Goal: Task Accomplishment & Management: Complete application form

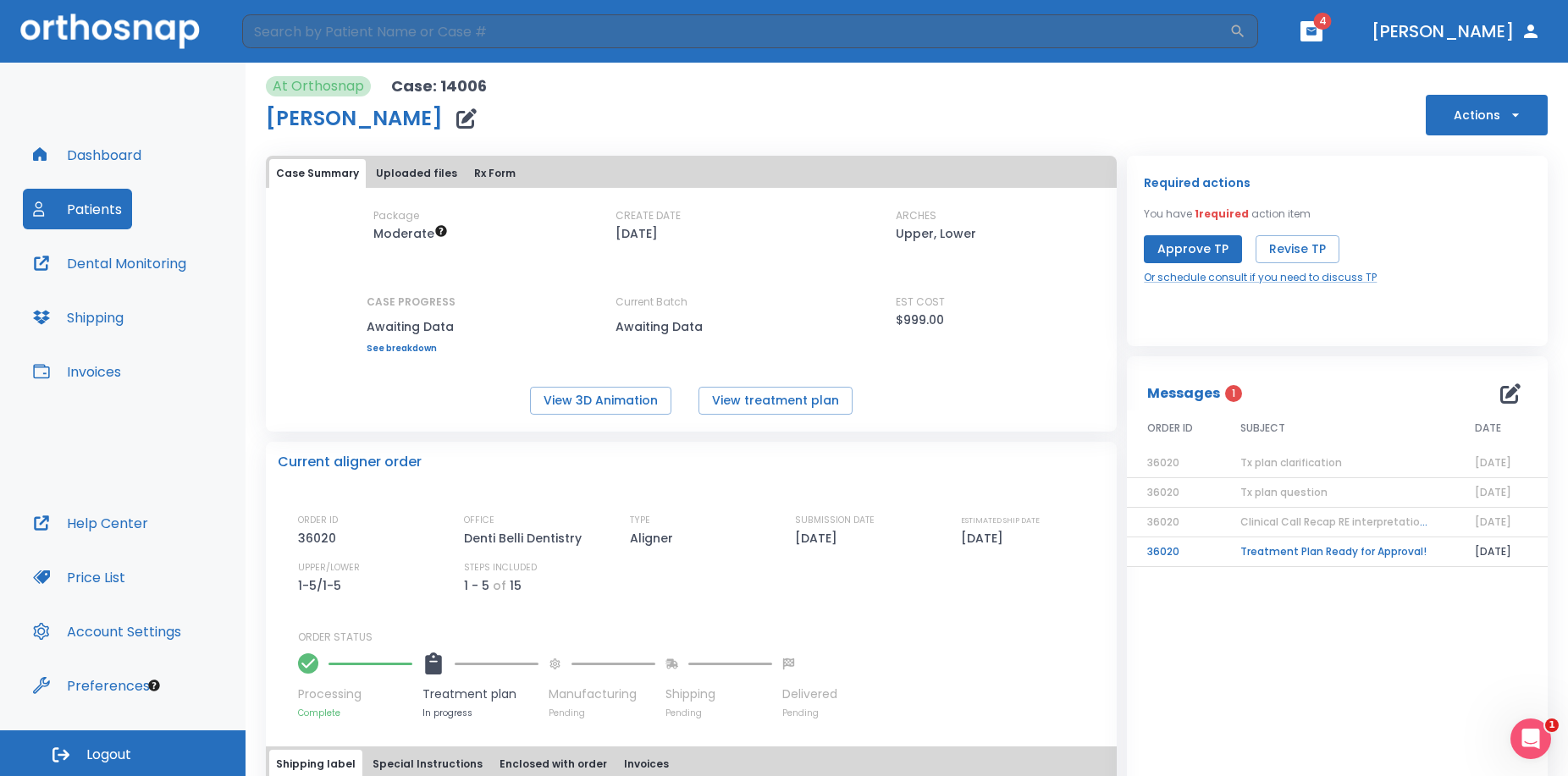
click at [1332, 15] on span "4" at bounding box center [1323, 20] width 17 height 16
click at [1332, 20] on span "4" at bounding box center [1323, 20] width 17 height 16
click at [1317, 30] on icon "button" at bounding box center [1312, 31] width 12 height 12
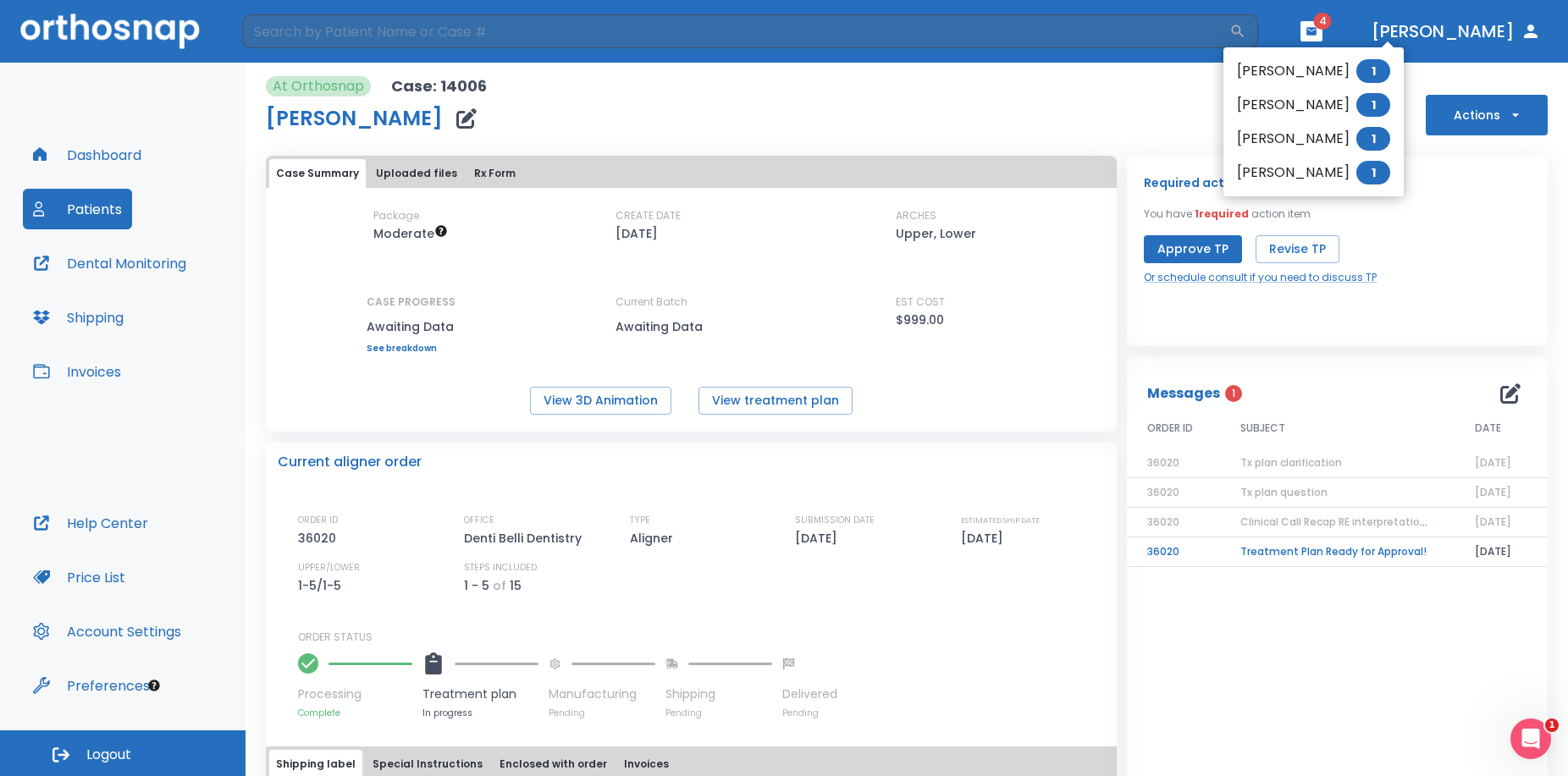
click at [1161, 102] on div at bounding box center [784, 388] width 1568 height 776
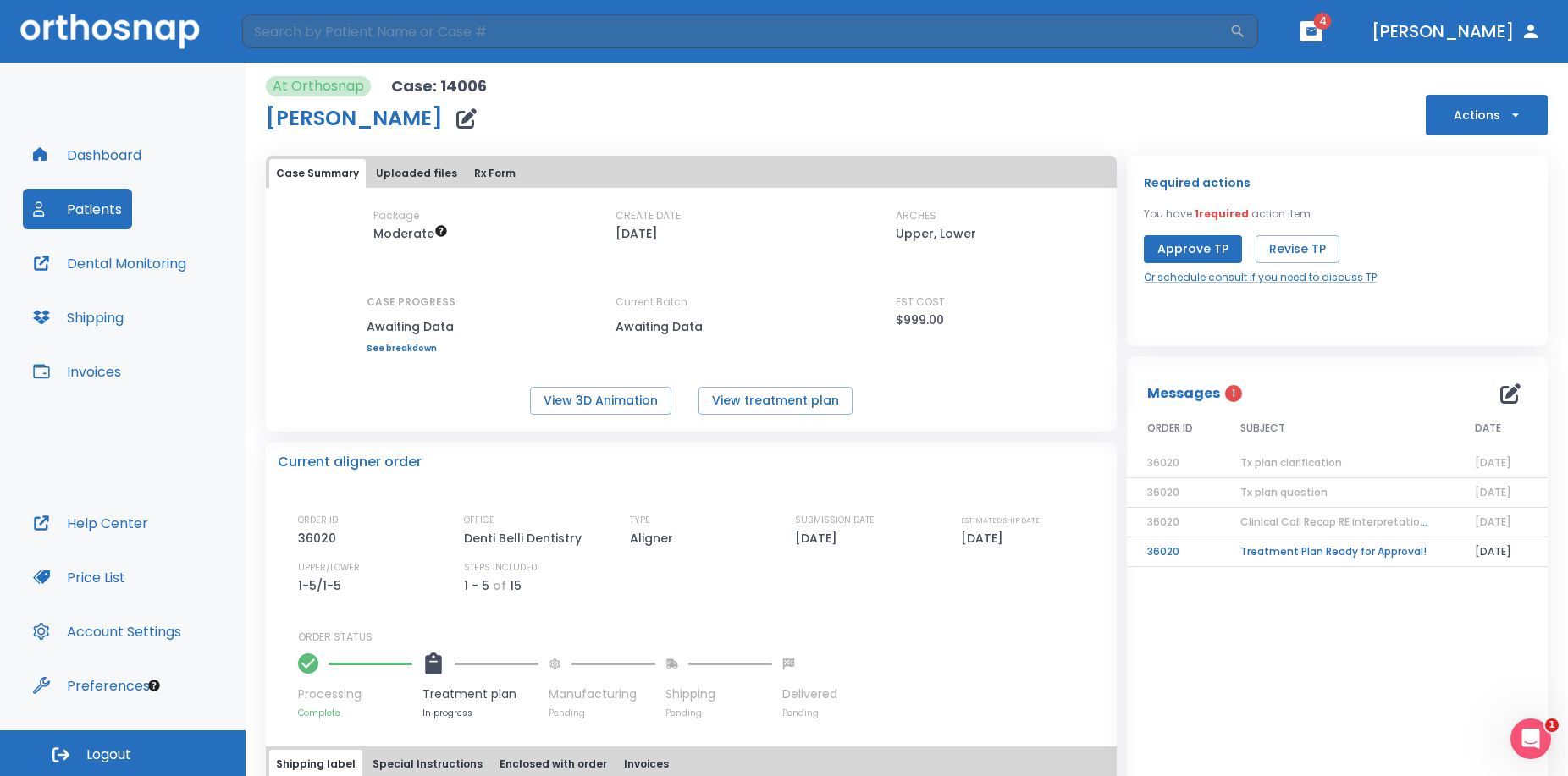
click at [1445, 111] on button "Actions" at bounding box center [1487, 115] width 122 height 41
click at [1256, 107] on div at bounding box center [784, 388] width 1568 height 776
click at [125, 145] on button "Dashboard" at bounding box center [87, 155] width 129 height 41
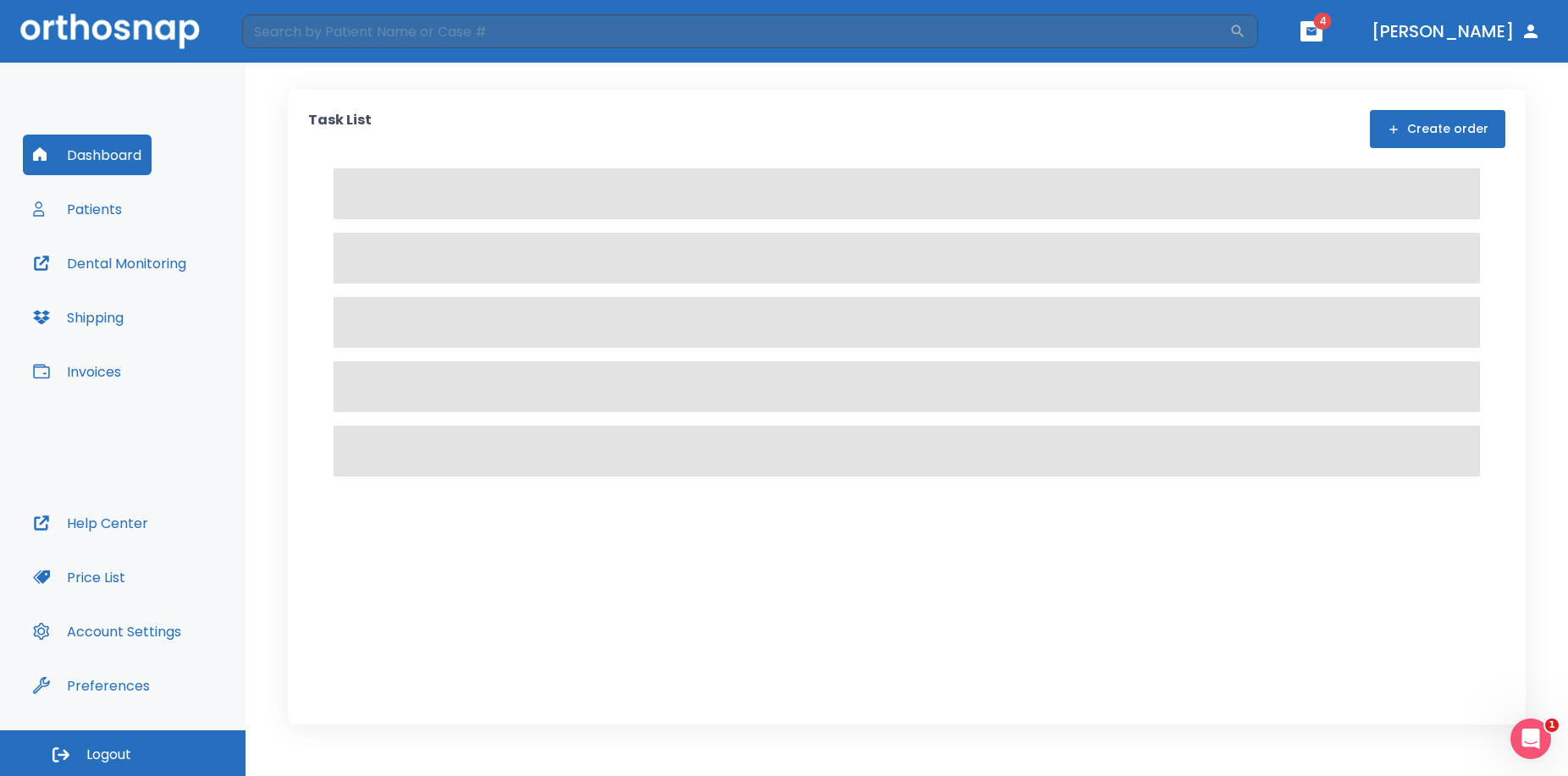
click at [1432, 120] on button "Create order" at bounding box center [1438, 129] width 136 height 38
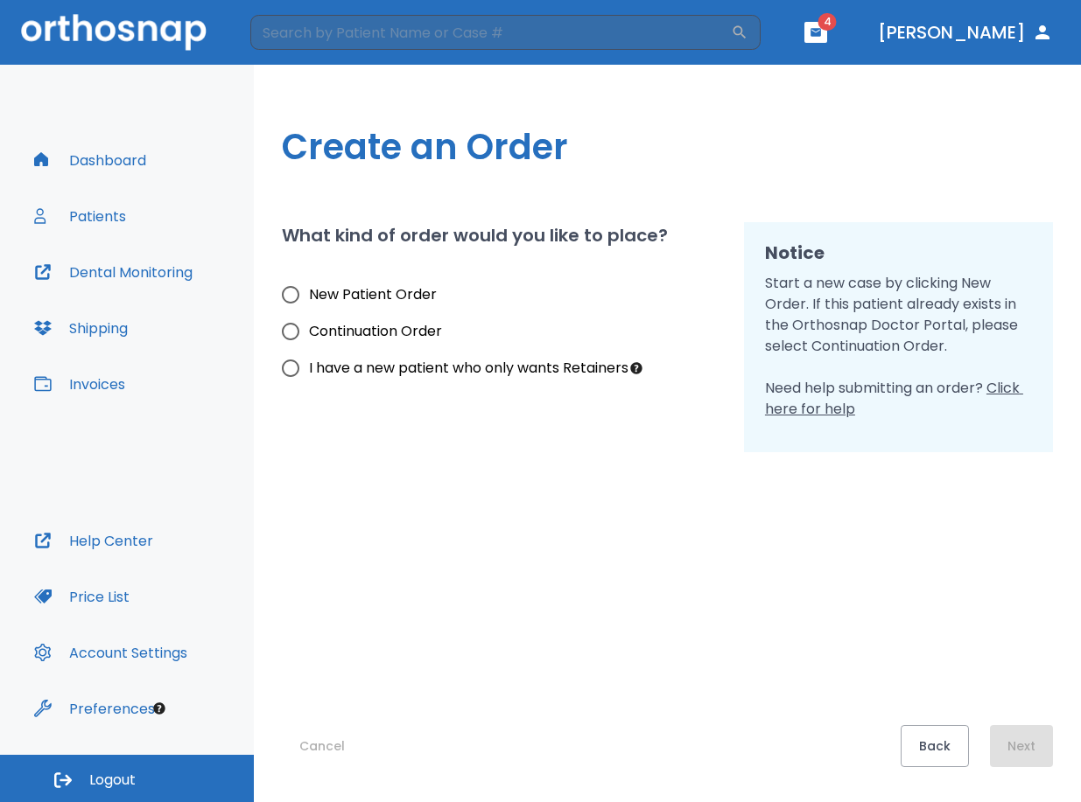
click at [367, 291] on span "New Patient Order" at bounding box center [373, 294] width 128 height 21
click at [309, 291] on input "New Patient Order" at bounding box center [290, 294] width 37 height 37
radio input "true"
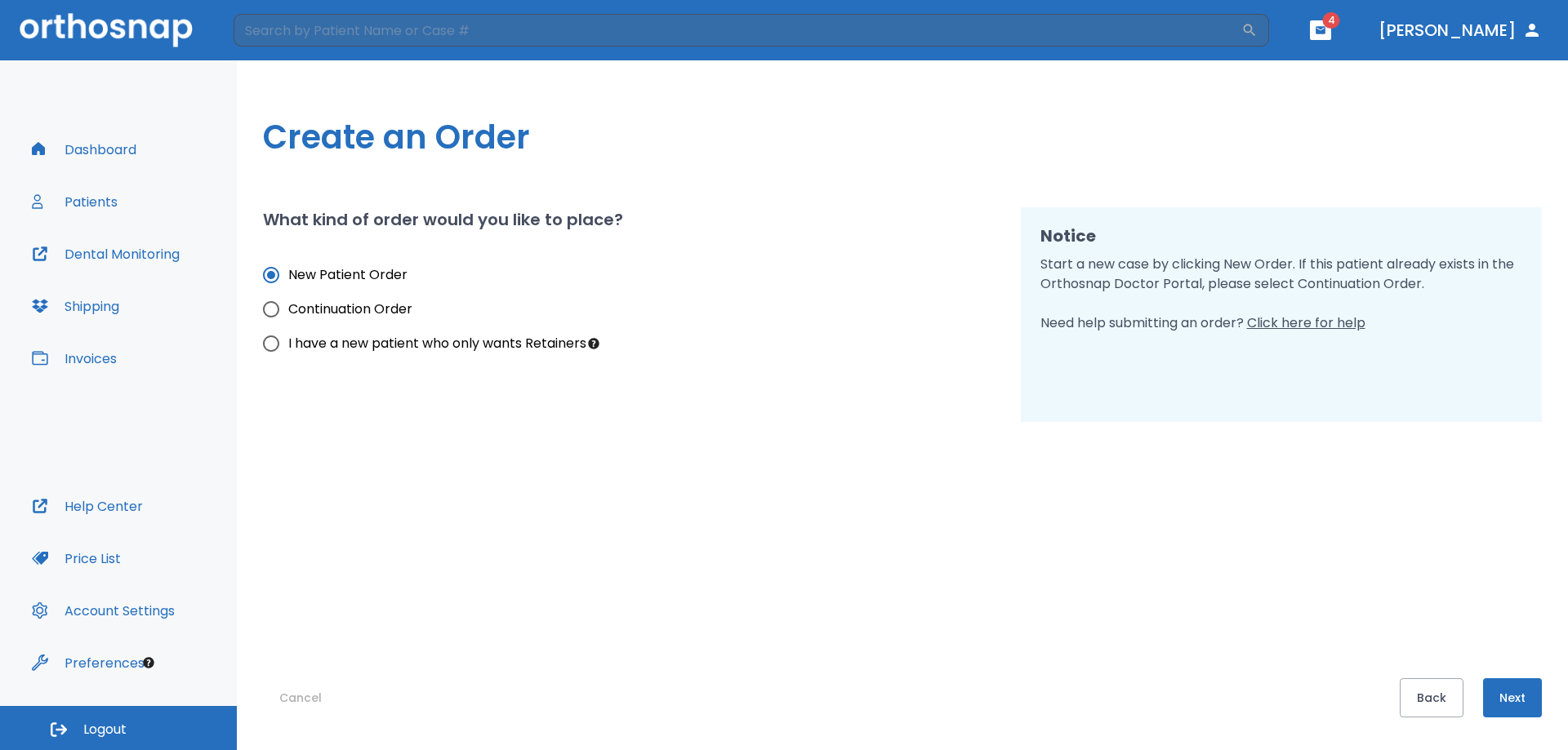
click at [1505, 694] on button "Next" at bounding box center [1512, 698] width 59 height 39
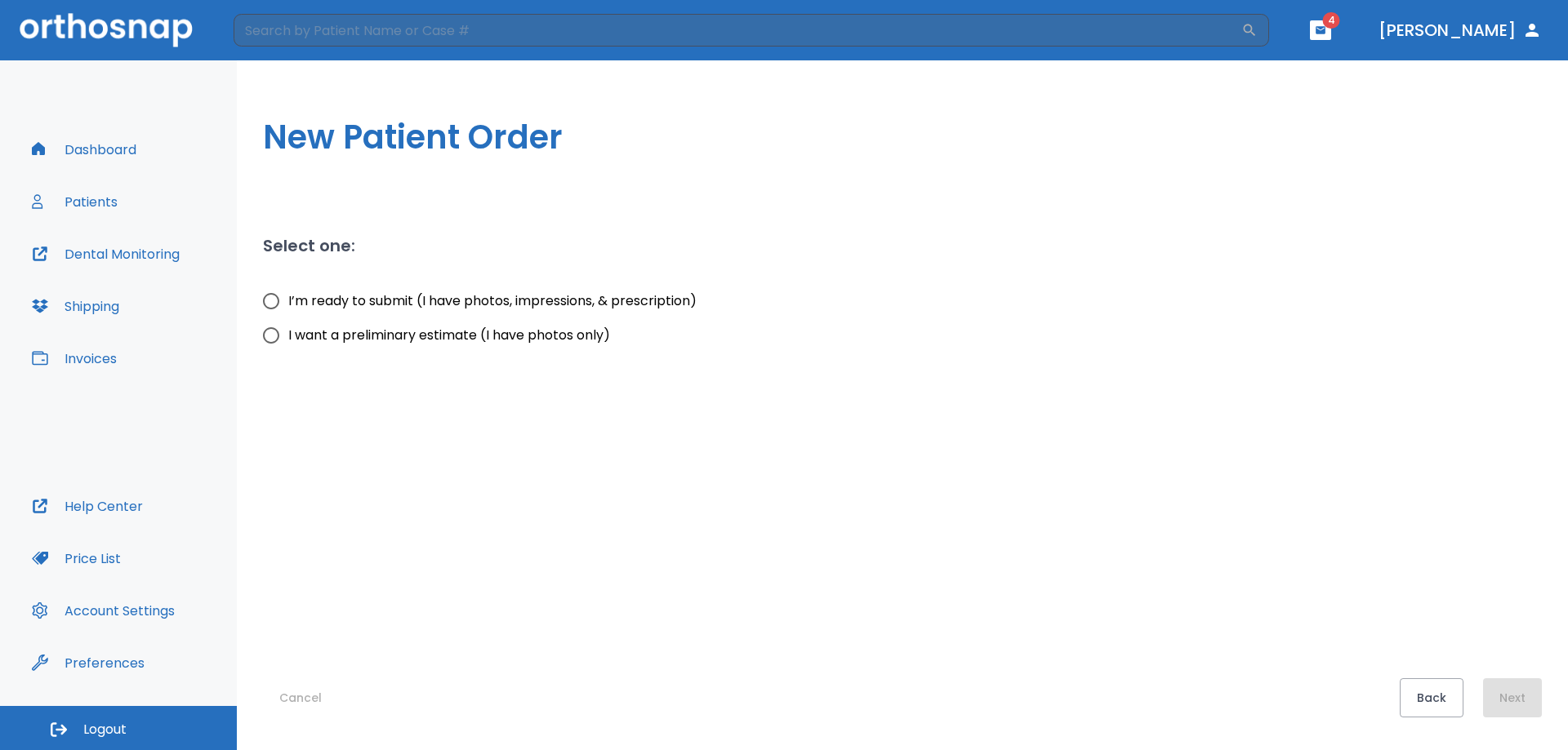
click at [415, 304] on span "I’m ready to submit (I have photos, impressions, & prescription)" at bounding box center [492, 300] width 408 height 20
click at [288, 304] on input "I’m ready to submit (I have photos, impressions, & prescription)" at bounding box center [271, 300] width 35 height 35
radio input "true"
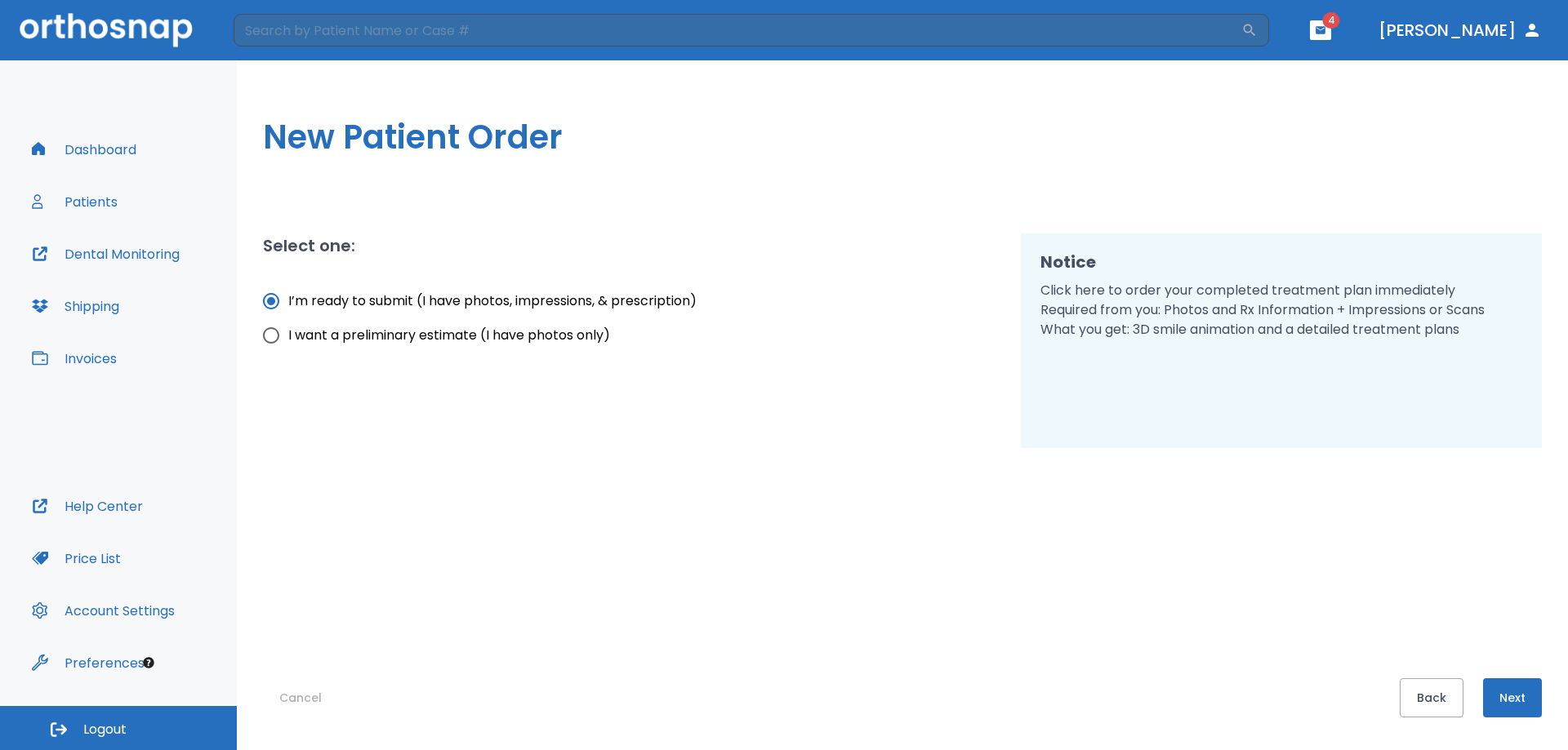
click at [1512, 712] on button "Next" at bounding box center [1512, 698] width 59 height 39
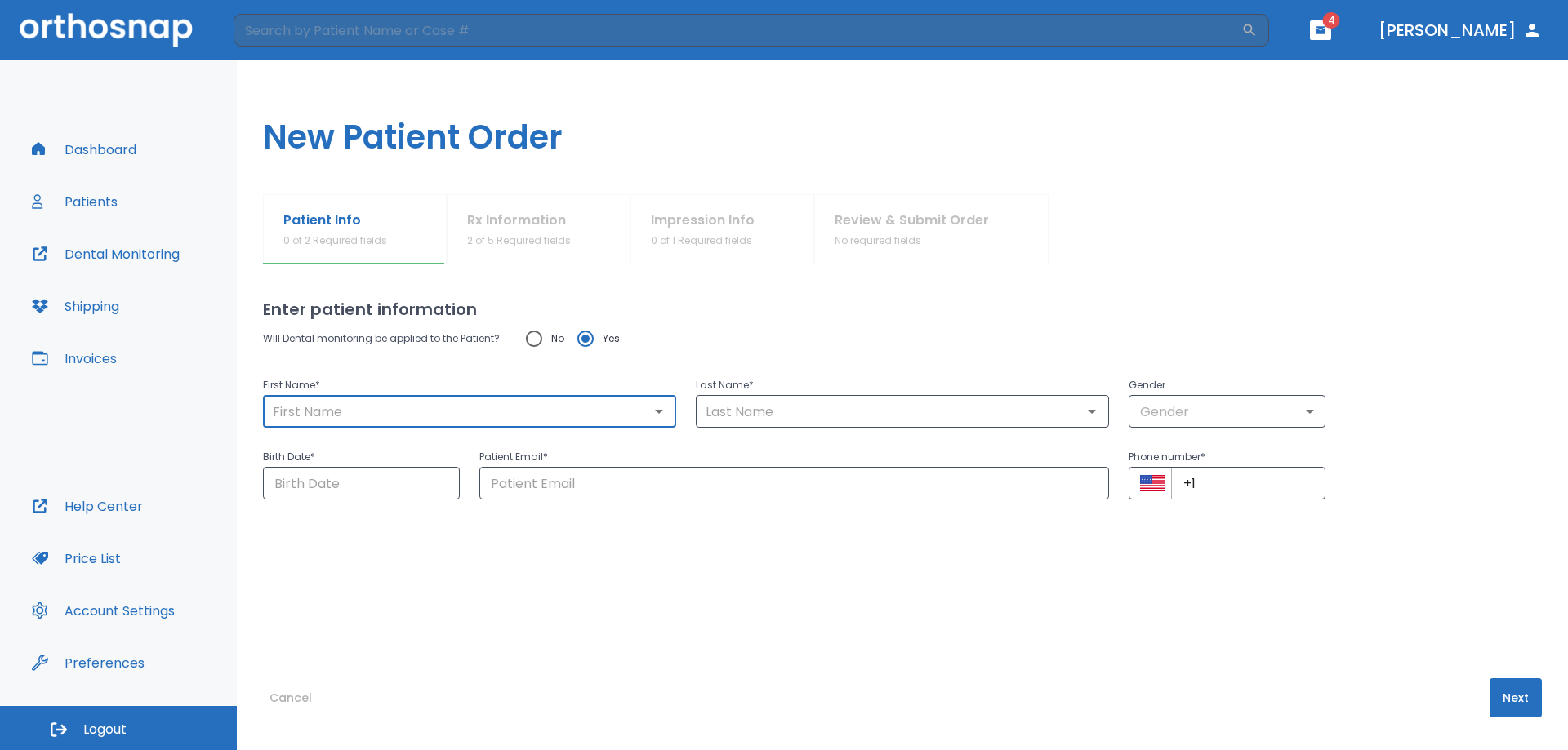
click at [431, 403] on input "text" at bounding box center [469, 411] width 403 height 22
type input "[PERSON_NAME]"
type input "[EMAIL_ADDRESS][DOMAIN_NAME]"
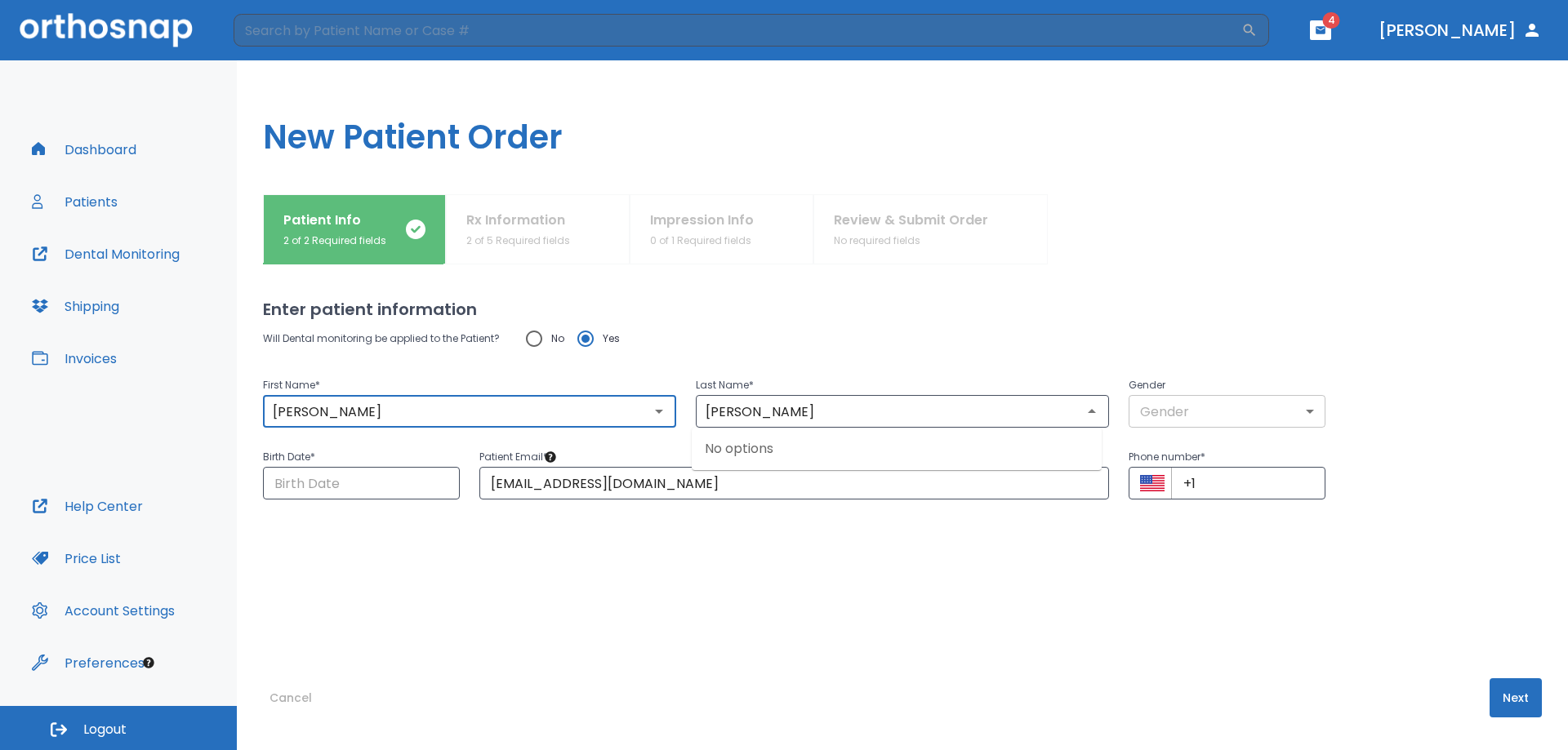
click at [1175, 414] on body "​ 4 [PERSON_NAME] Dashboard Patients Dental Monitoring Shipping Invoices Help C…" at bounding box center [784, 375] width 1568 height 750
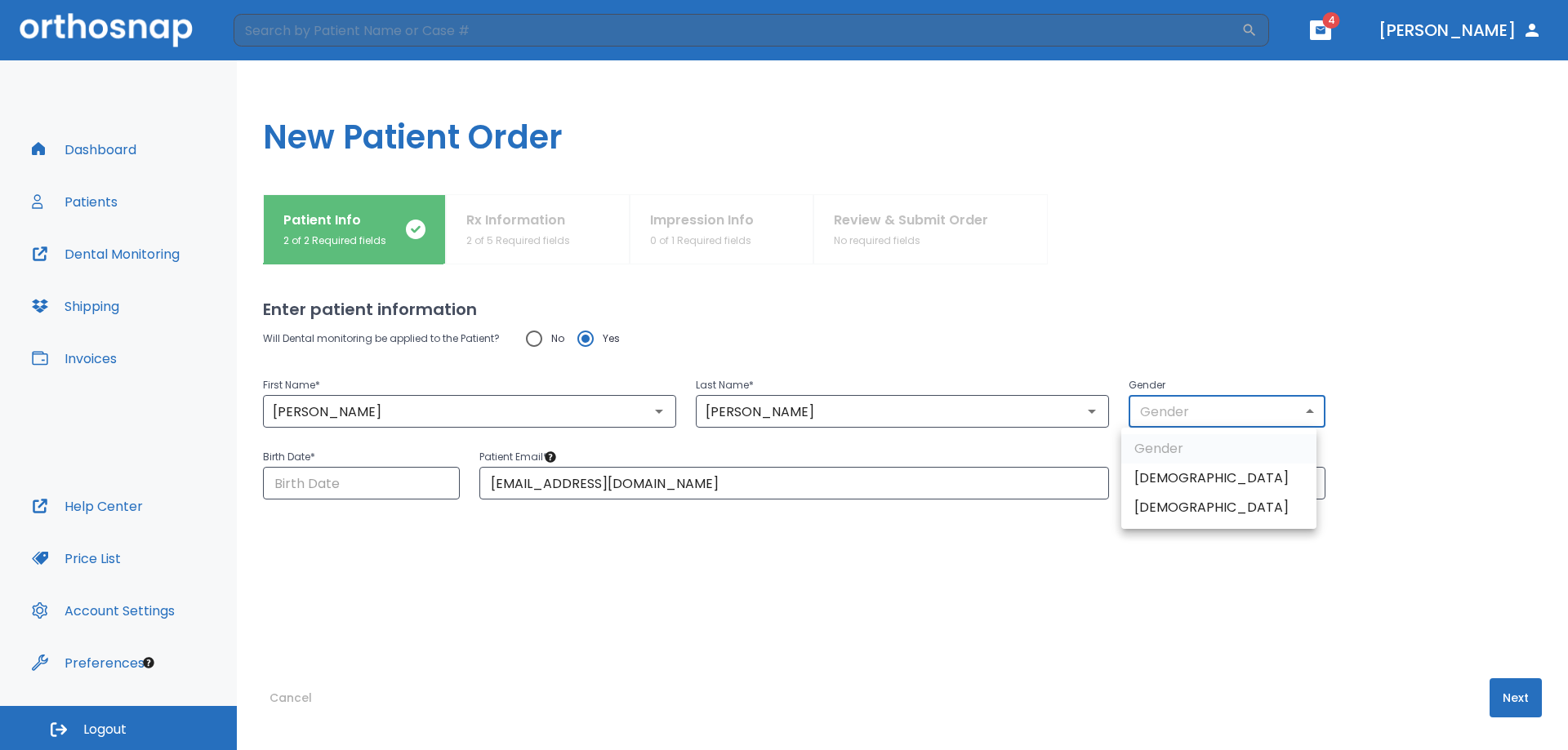
click at [1174, 505] on li "[DEMOGRAPHIC_DATA]" at bounding box center [1218, 507] width 195 height 29
type input "0"
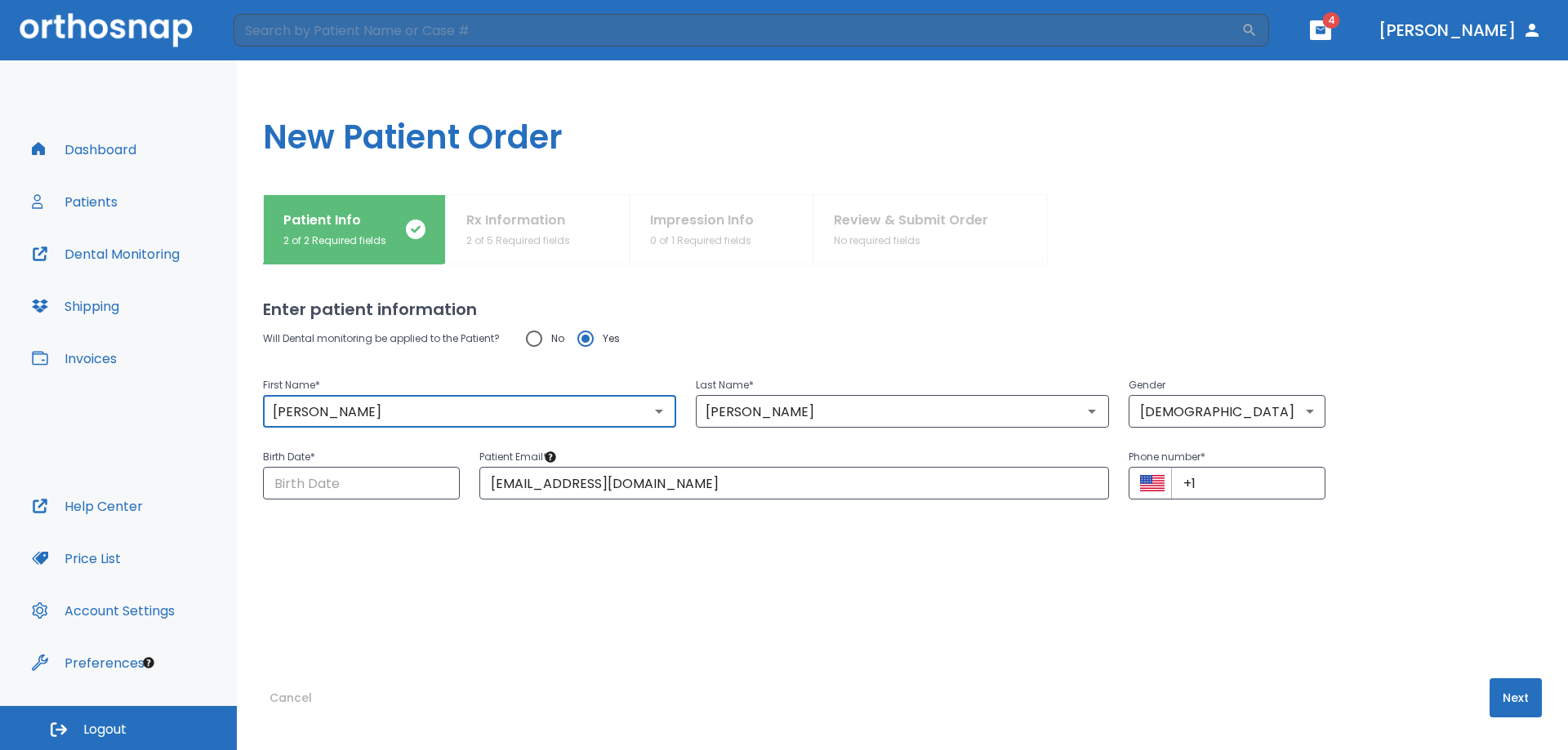
drag, startPoint x: 345, startPoint y: 415, endPoint x: 218, endPoint y: 399, distance: 128.0
click at [218, 399] on div "Dashboard Patients Dental Monitoring Shipping Invoices Help Center Price List A…" at bounding box center [784, 405] width 1568 height 689
type input "[PERSON_NAME]"
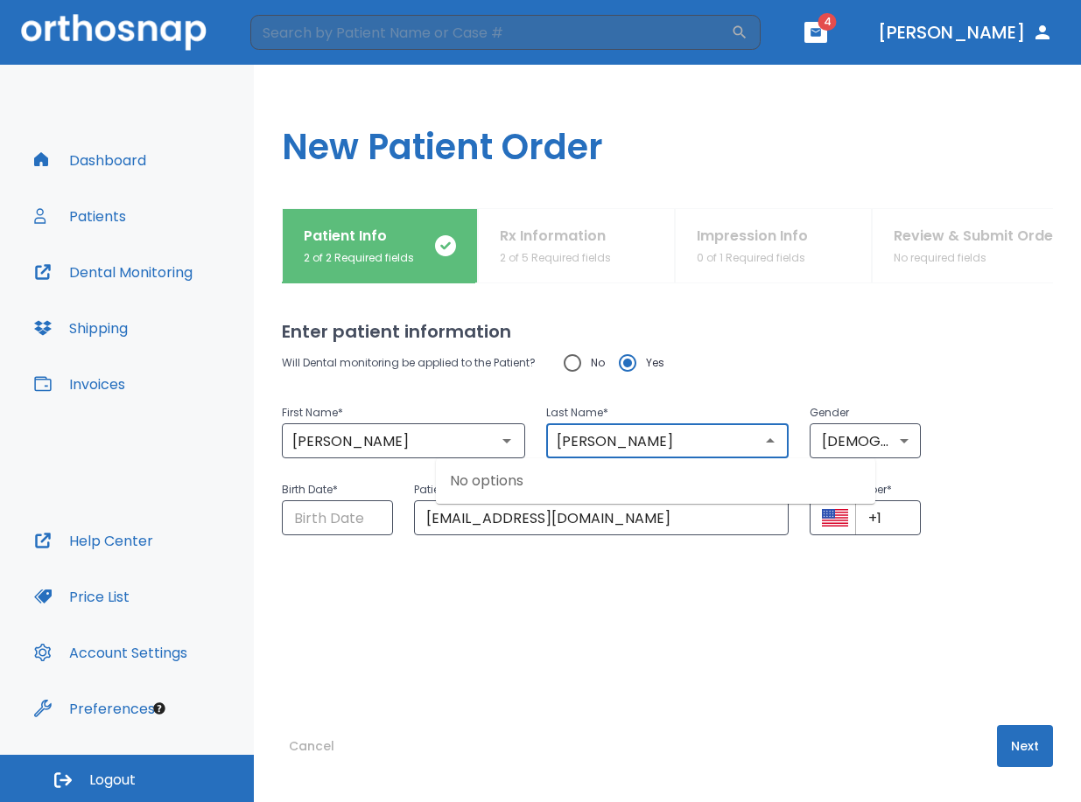
type input "[PERSON_NAME]"
click at [512, 593] on div "Will Dental monitoring be applied to the Patient? No Yes First Name * [PERSON_N…" at bounding box center [667, 500] width 771 height 311
click at [572, 521] on input "[EMAIL_ADDRESS][DOMAIN_NAME]" at bounding box center [601, 517] width 375 height 35
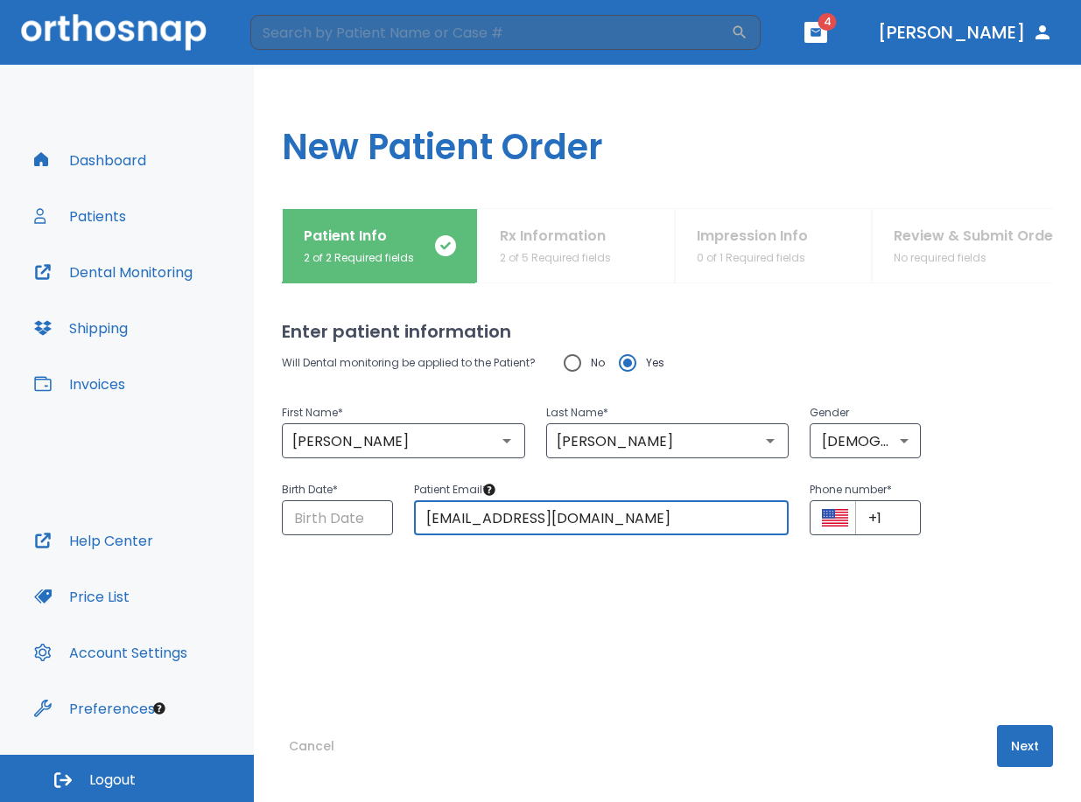
drag, startPoint x: 654, startPoint y: 517, endPoint x: 297, endPoint y: 498, distance: 357.5
click at [297, 498] on div "Birth Date * ​ Patient Email * [EMAIL_ADDRESS][DOMAIN_NAME] ​ Phone number * ​ …" at bounding box center [657, 496] width 792 height 77
paste input "[EMAIL_ADDRESS]"
type input "[EMAIL_ADDRESS][DOMAIN_NAME]"
click at [633, 591] on div "Will Dental monitoring be applied to the Patient? No Yes First Name * [PERSON_N…" at bounding box center [667, 500] width 771 height 311
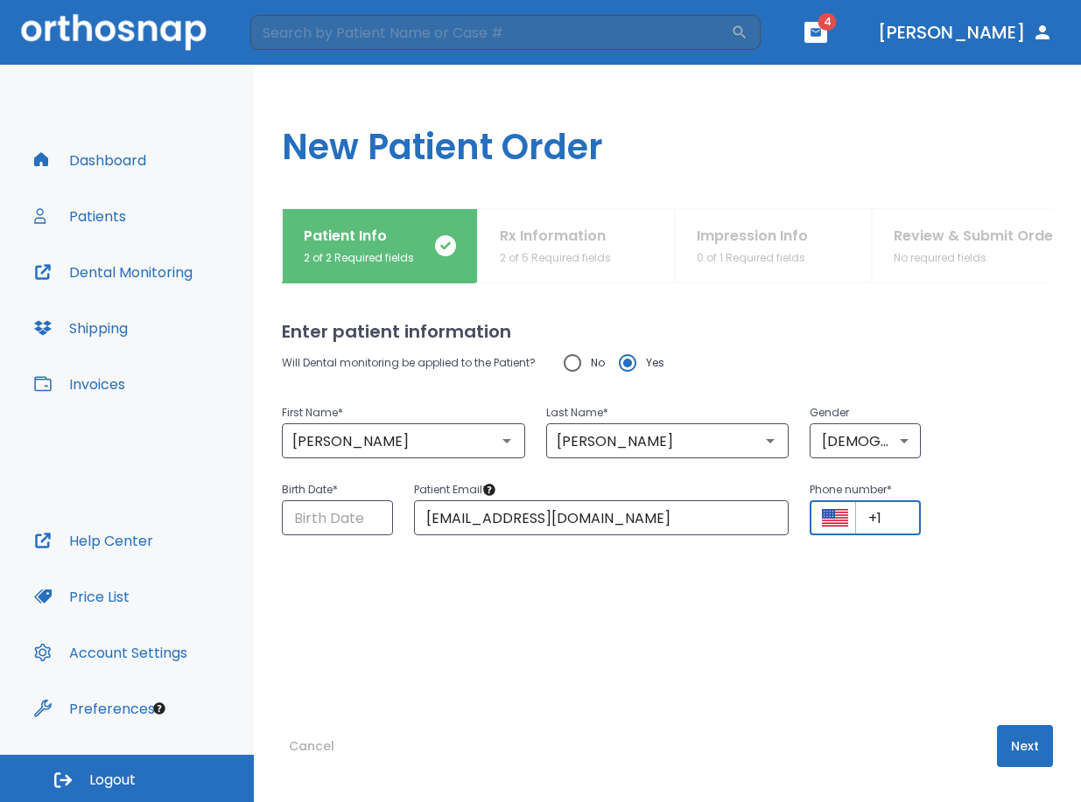
click at [878, 519] on input "+1" at bounding box center [888, 517] width 66 height 35
paste input "[PHONE_NUMBER]"
drag, startPoint x: 893, startPoint y: 522, endPoint x: 798, endPoint y: 521, distance: 95.4
click at [798, 521] on div "Phone number * ​ [PHONE_NUMBER] ​" at bounding box center [854, 496] width 132 height 77
type input "[PHONE_NUMBER]"
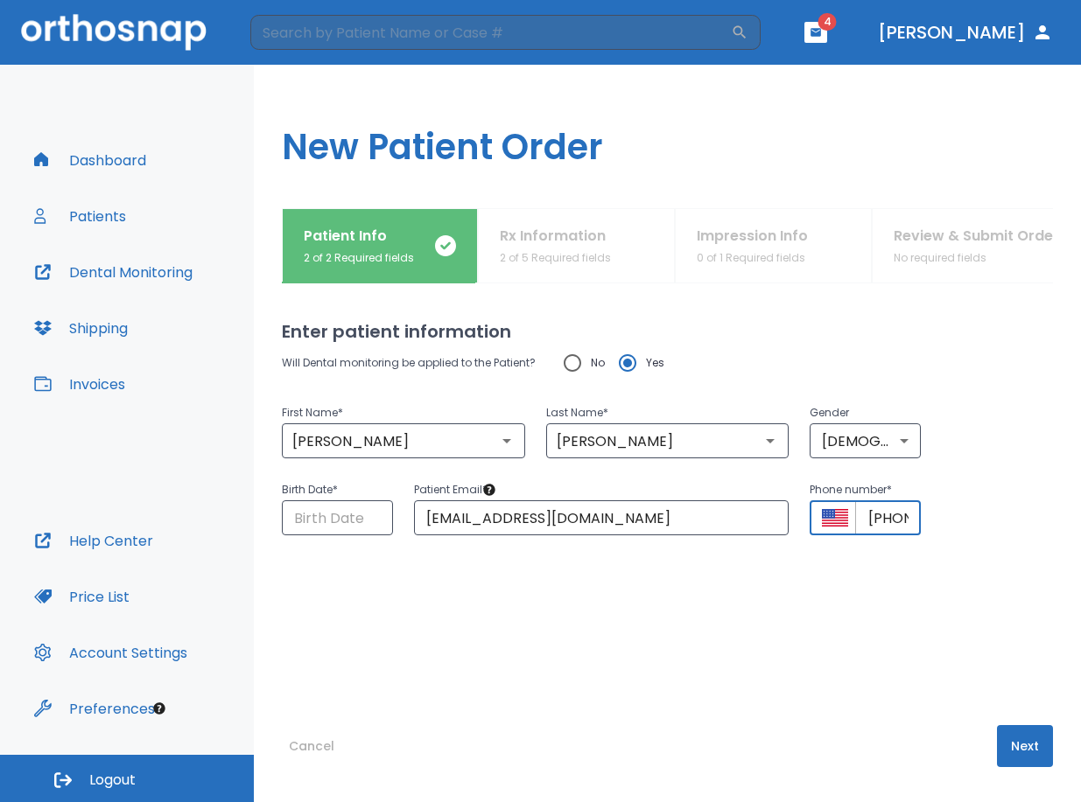
click at [802, 587] on div "Will Dental monitoring be applied to the Patient? No Yes First Name * [PERSON_N…" at bounding box center [667, 500] width 771 height 311
click at [346, 527] on input "Choose date" at bounding box center [337, 517] width 111 height 35
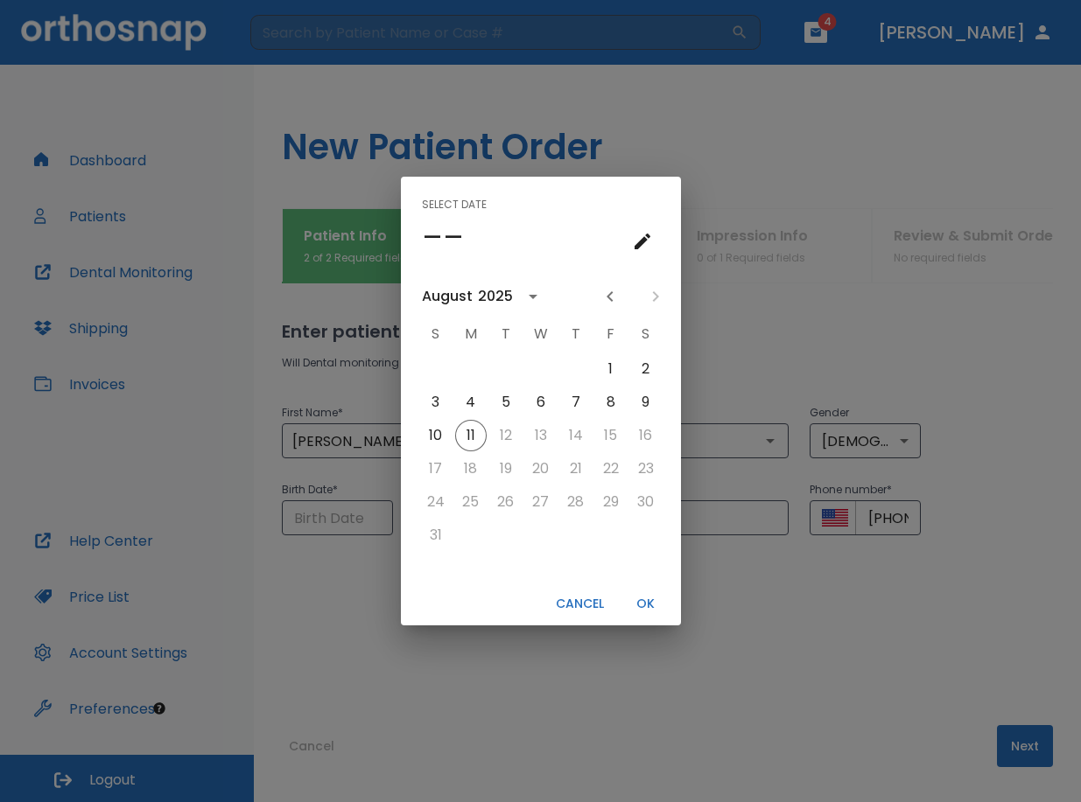
click at [427, 241] on h4 "––" at bounding box center [443, 237] width 42 height 37
click at [639, 241] on icon "calendar view is open, go to text input view" at bounding box center [642, 241] width 21 height 21
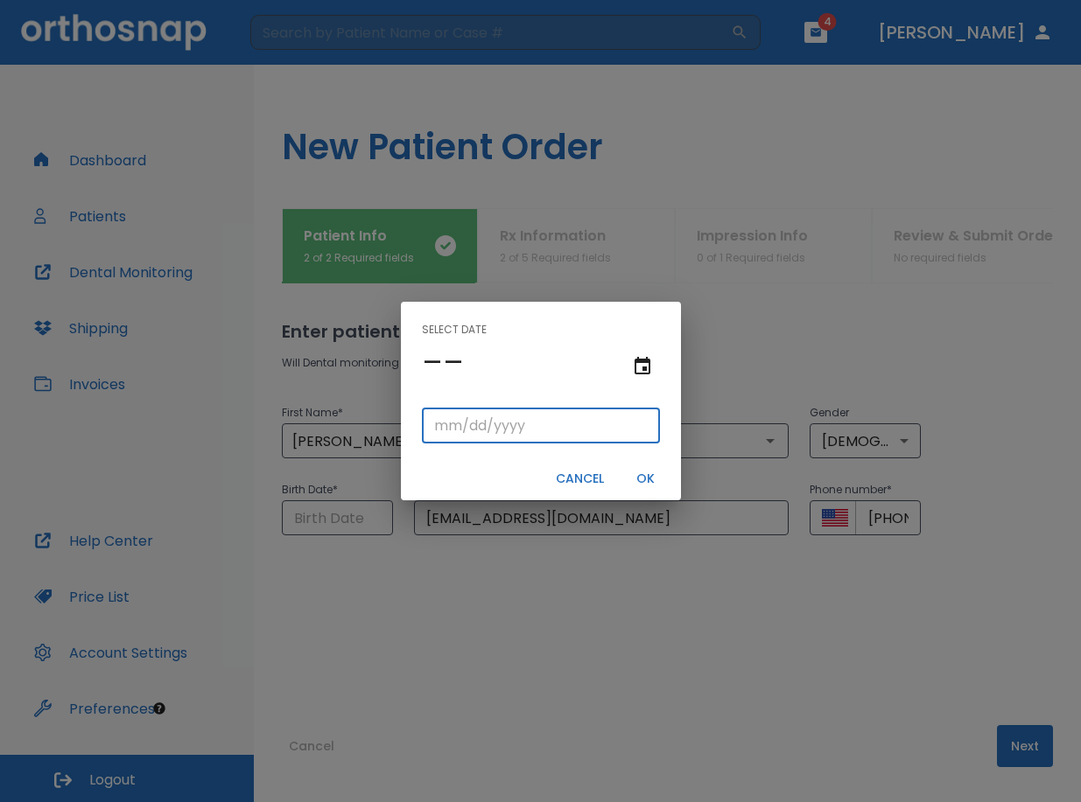
click at [447, 425] on input "tel" at bounding box center [541, 426] width 238 height 35
type input "11/17/"
type input "11/17/0001"
type input "11/17/1"
type input "11/17/0019"
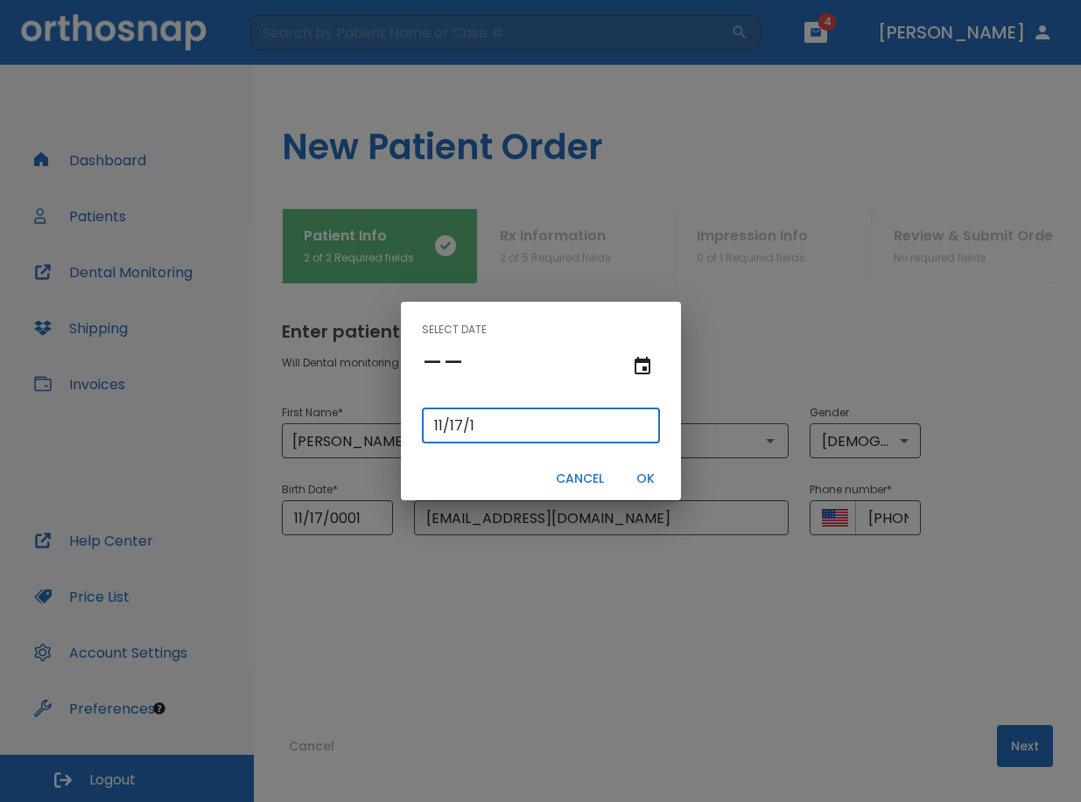
type input "[DATE]"
type input "11/17/0198"
type input "11/17/198"
type input "[DATE]"
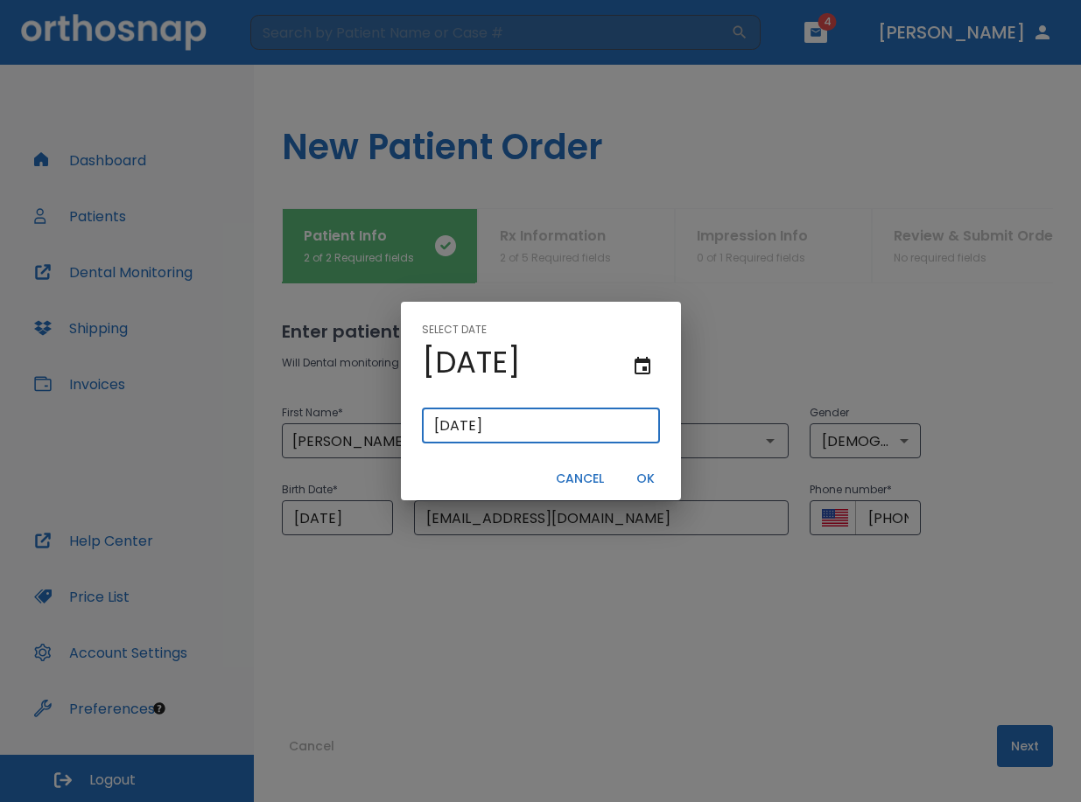
click at [651, 476] on button "OK" at bounding box center [646, 479] width 56 height 29
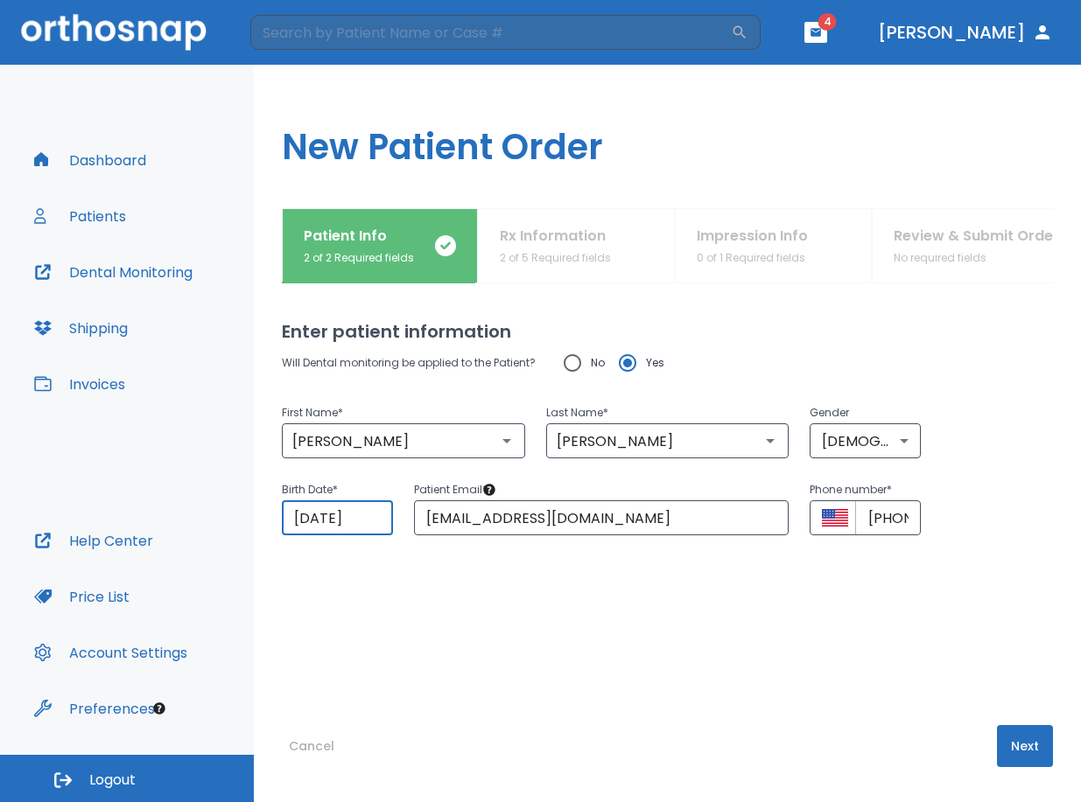
click at [703, 679] on div "Enter patient information Will Dental monitoring be applied to the Patient? No …" at bounding box center [667, 542] width 771 height 519
click at [1004, 740] on button "Next" at bounding box center [1025, 746] width 56 height 42
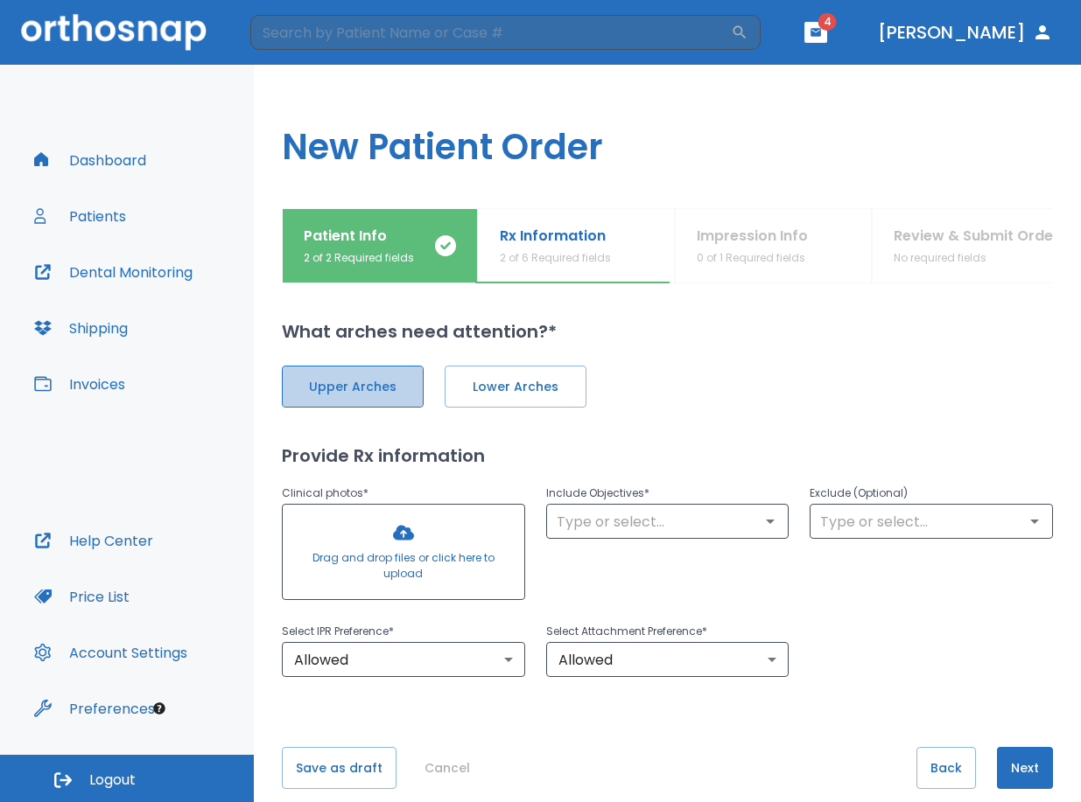
click at [372, 376] on button "Upper Arches" at bounding box center [353, 387] width 142 height 42
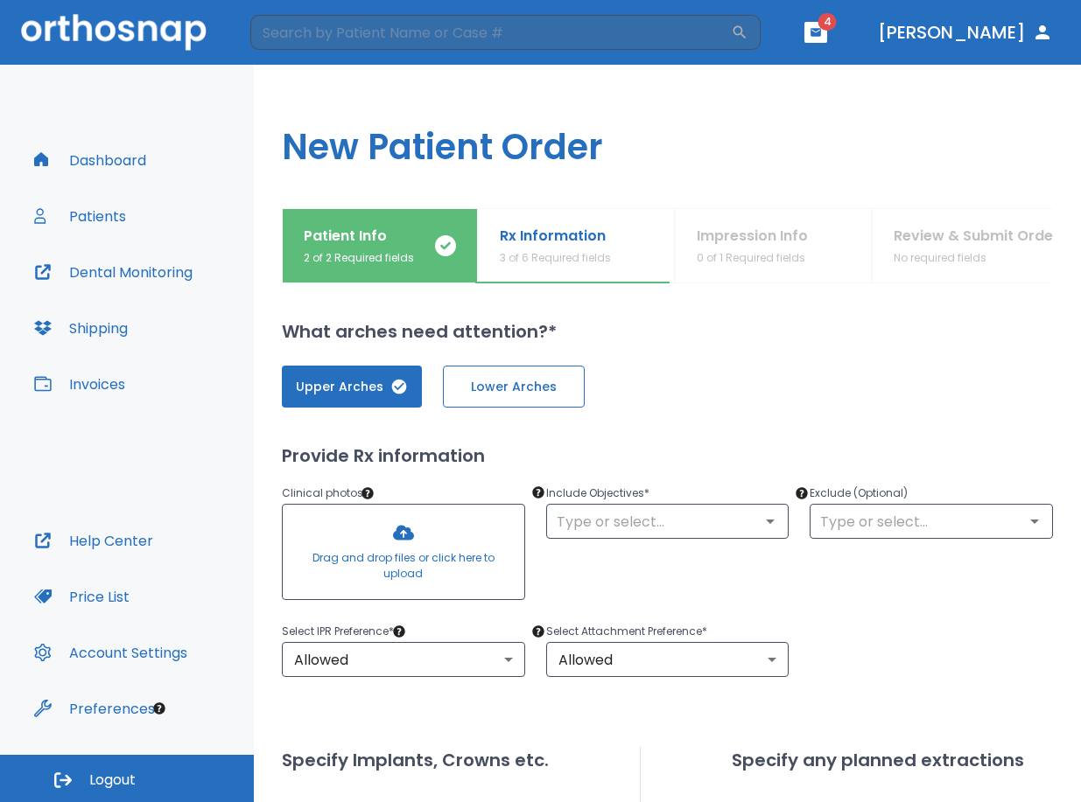
click at [492, 379] on span "Lower Arches" at bounding box center [513, 387] width 105 height 18
click at [656, 519] on input "text" at bounding box center [667, 521] width 233 height 24
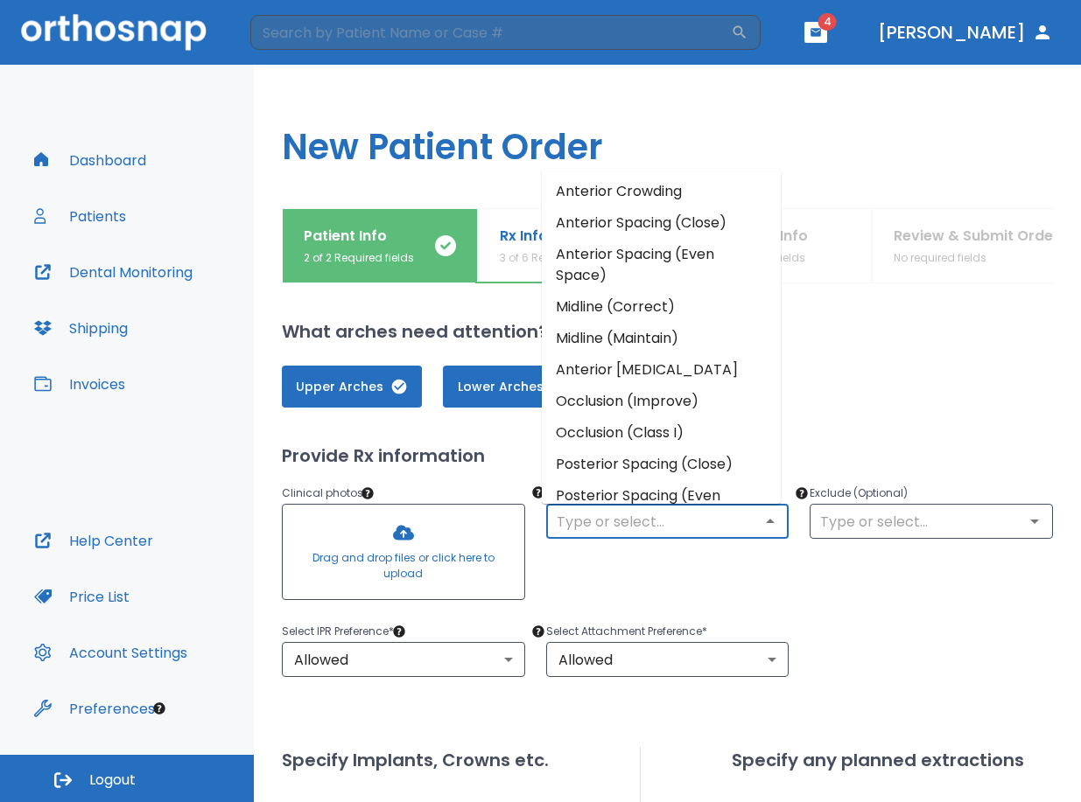
click at [680, 408] on li "Occlusion (Improve)" at bounding box center [661, 401] width 239 height 31
click at [675, 526] on input "text" at bounding box center [667, 521] width 233 height 24
click at [663, 196] on li "Anterior Crowding" at bounding box center [661, 191] width 239 height 31
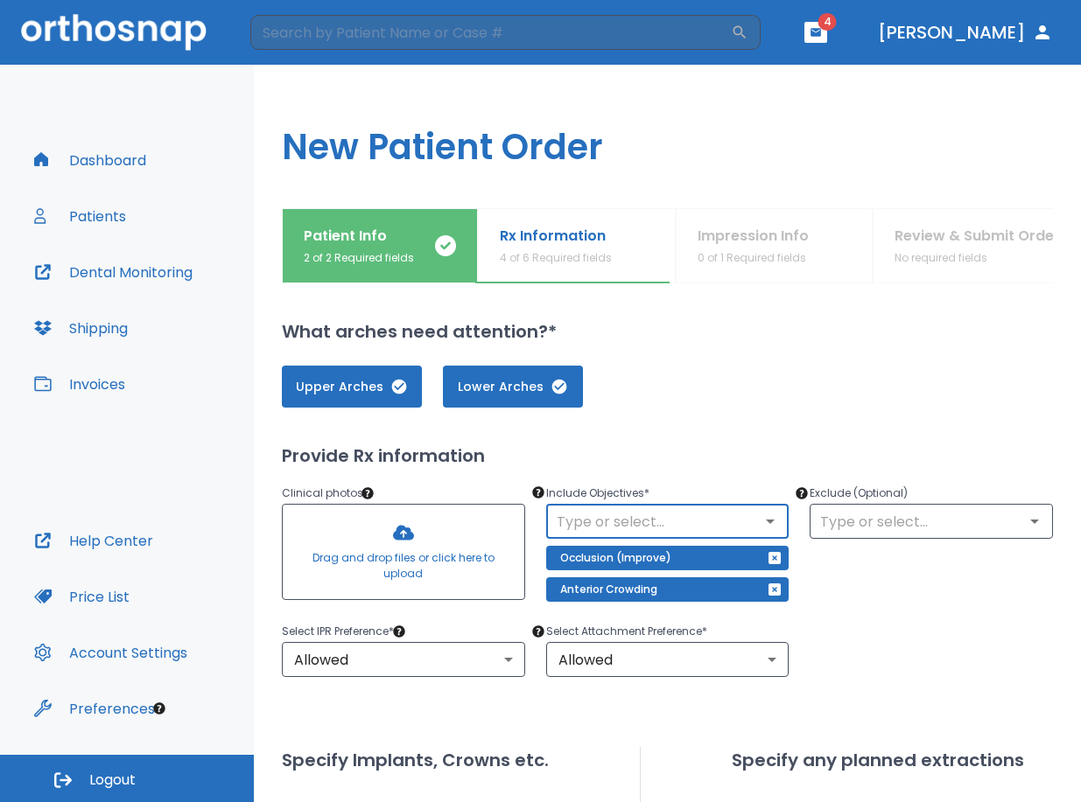
click at [901, 607] on div "Select IPR Preference * Allowed 1 ​ Select Attachment Preference * Allowed 1 ​" at bounding box center [657, 638] width 792 height 77
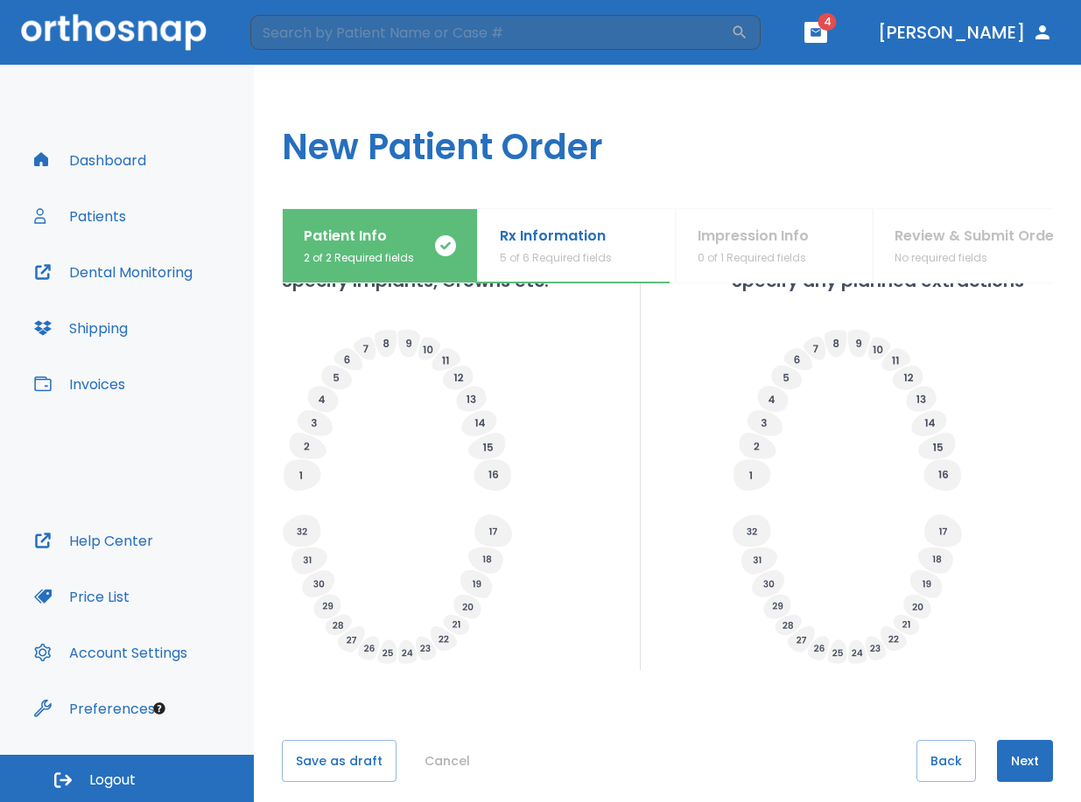
scroll to position [550, 0]
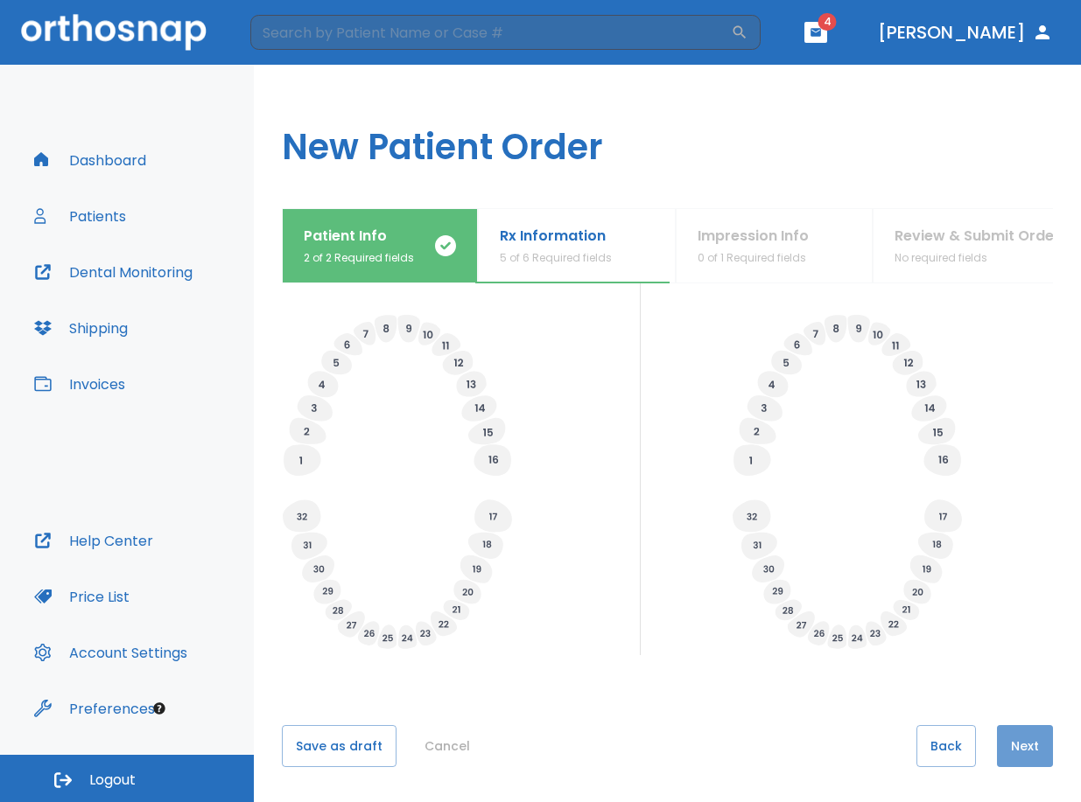
click at [997, 737] on button "Next" at bounding box center [1025, 746] width 56 height 42
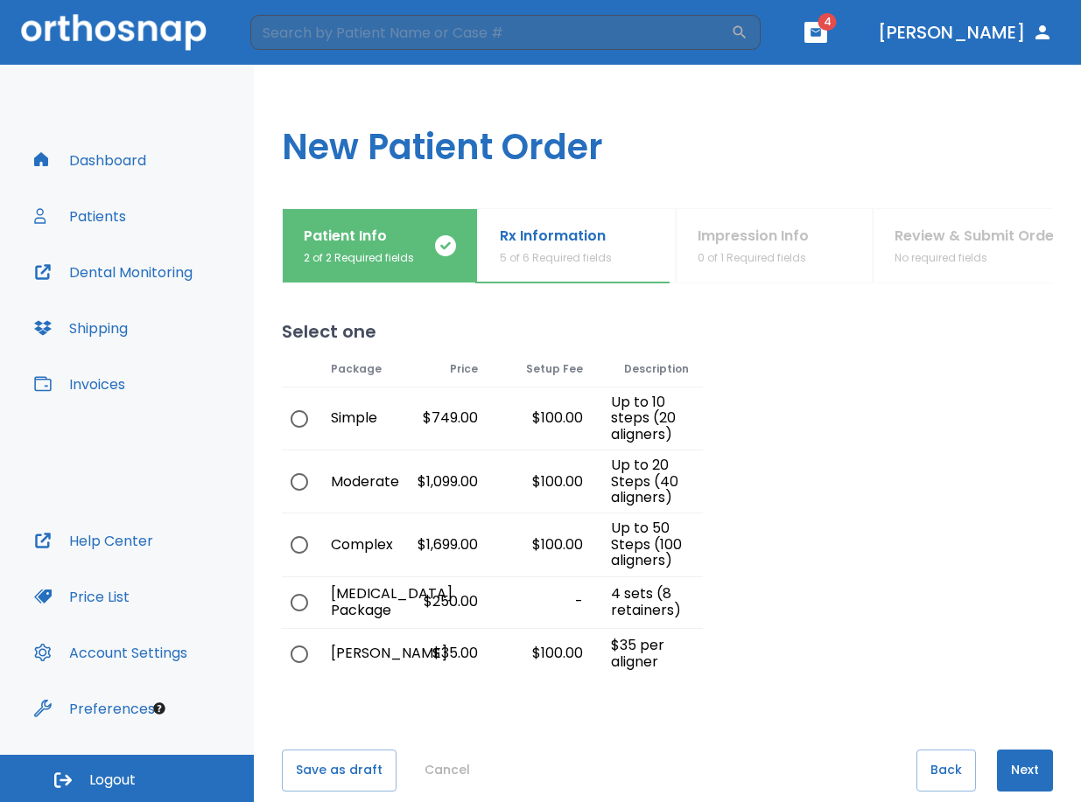
click at [298, 544] on input "radio" at bounding box center [299, 545] width 37 height 37
radio input "true"
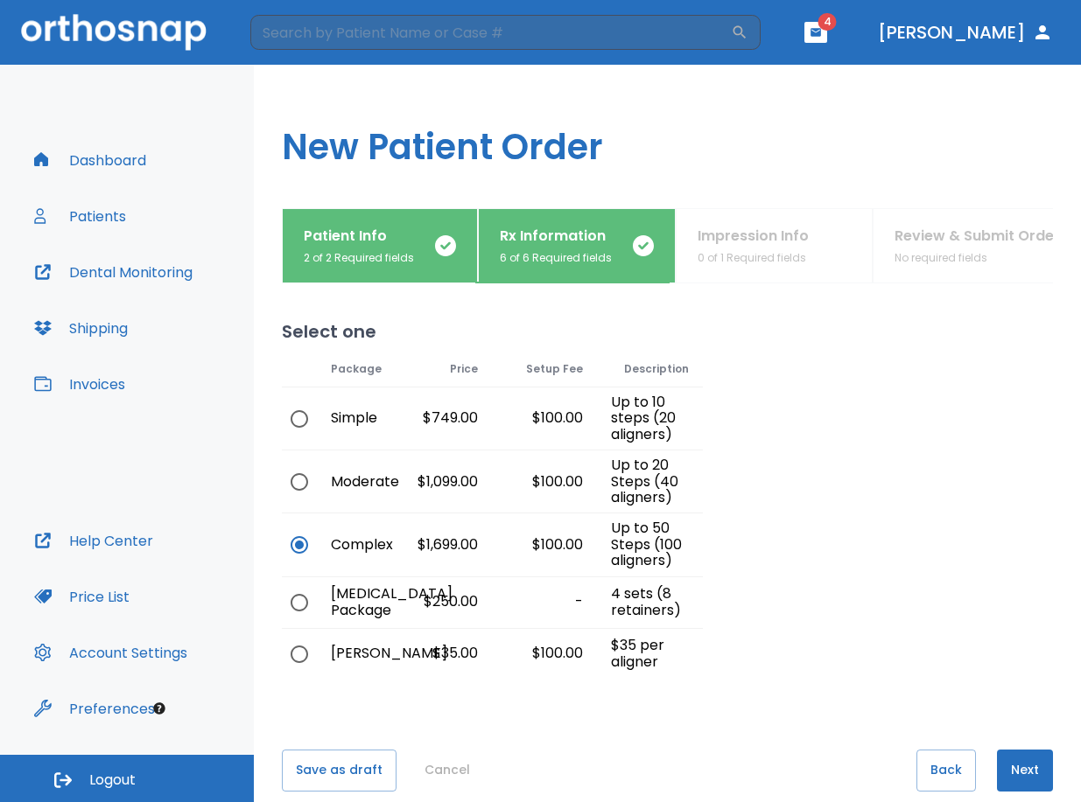
click at [1018, 759] on button "Next" at bounding box center [1025, 771] width 56 height 42
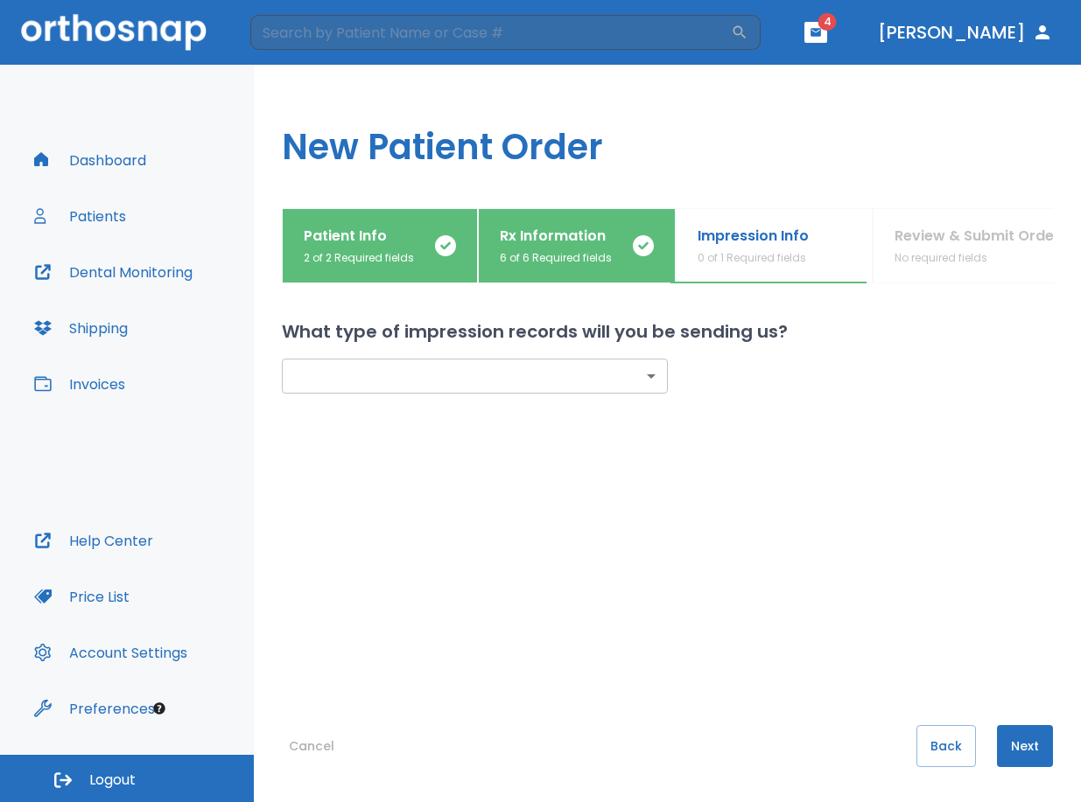
click at [428, 383] on body "​ 4 [PERSON_NAME] Dashboard Patients Dental Monitoring Shipping Invoices Help C…" at bounding box center [540, 401] width 1081 height 802
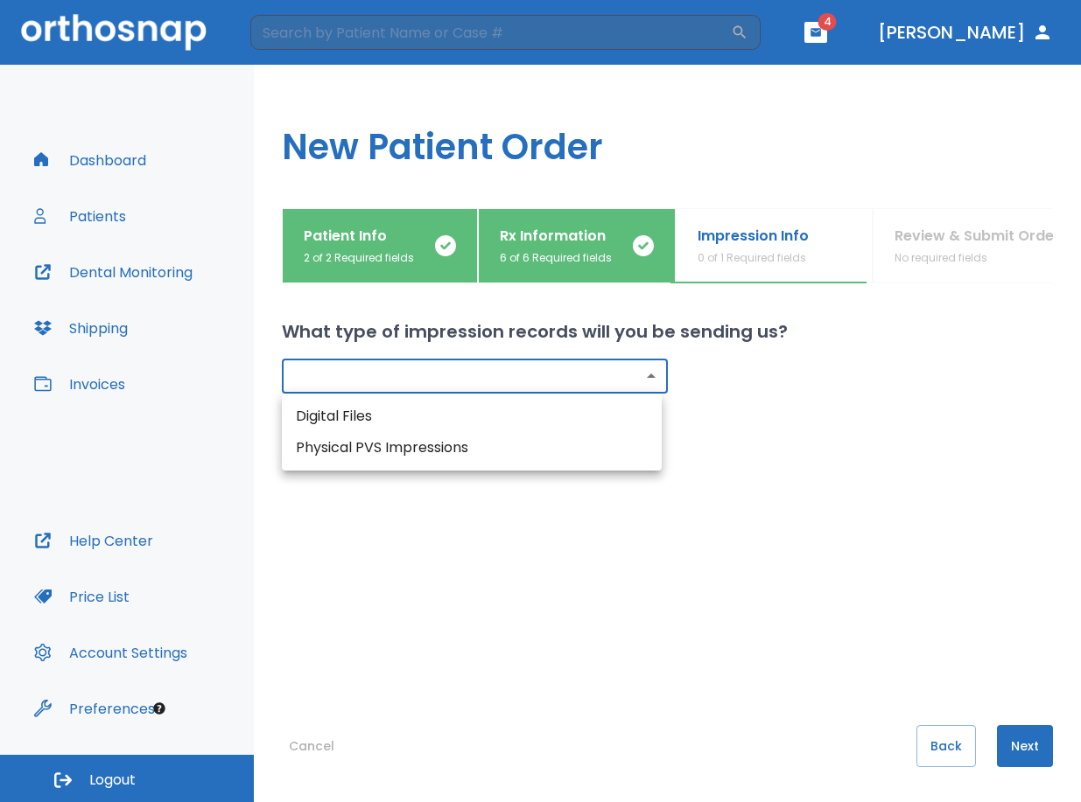
click at [424, 416] on li "Digital Files" at bounding box center [472, 416] width 380 height 31
type input "digital"
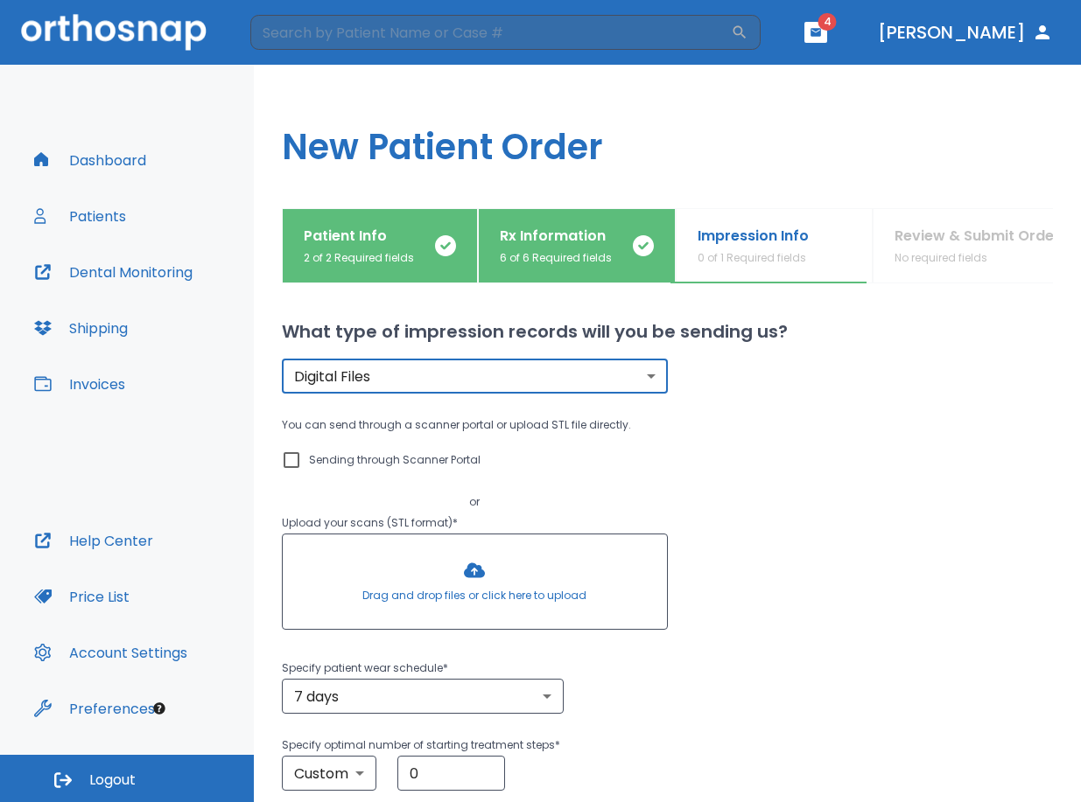
click at [290, 457] on input "Sending through Scanner Portal" at bounding box center [291, 460] width 21 height 21
checkbox input "true"
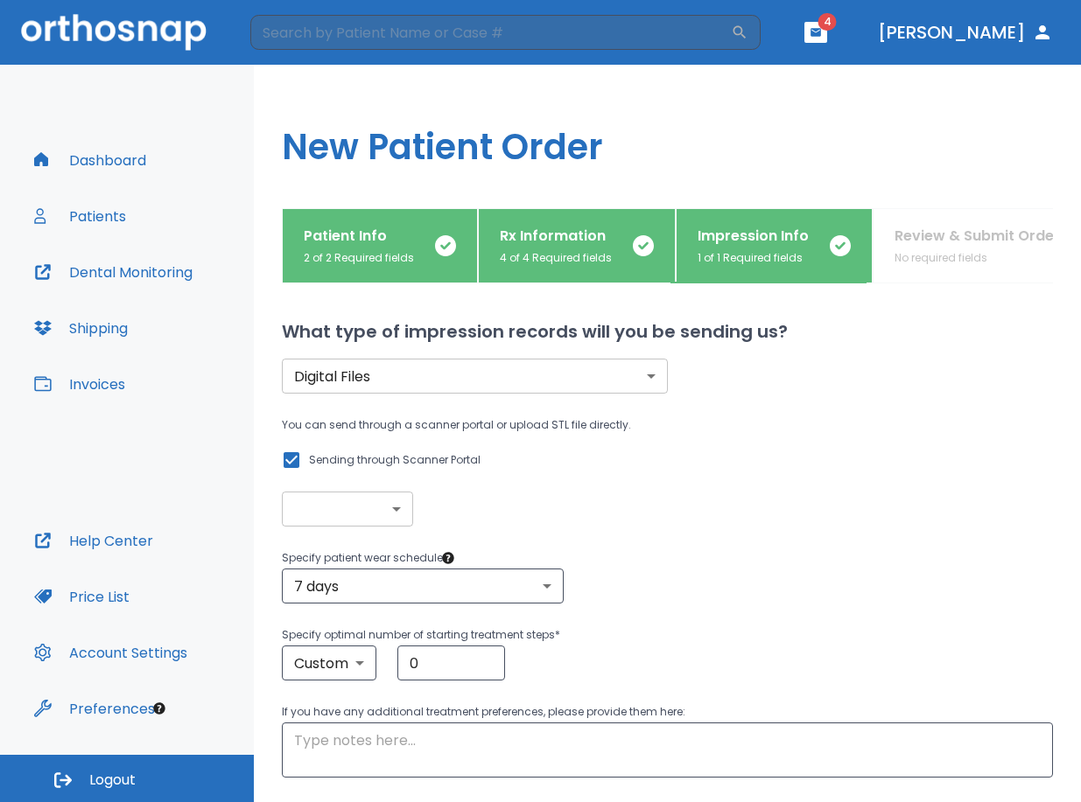
click at [384, 517] on body "​ 4 [PERSON_NAME] Dashboard Patients Dental Monitoring Shipping Invoices Help C…" at bounding box center [540, 401] width 1081 height 802
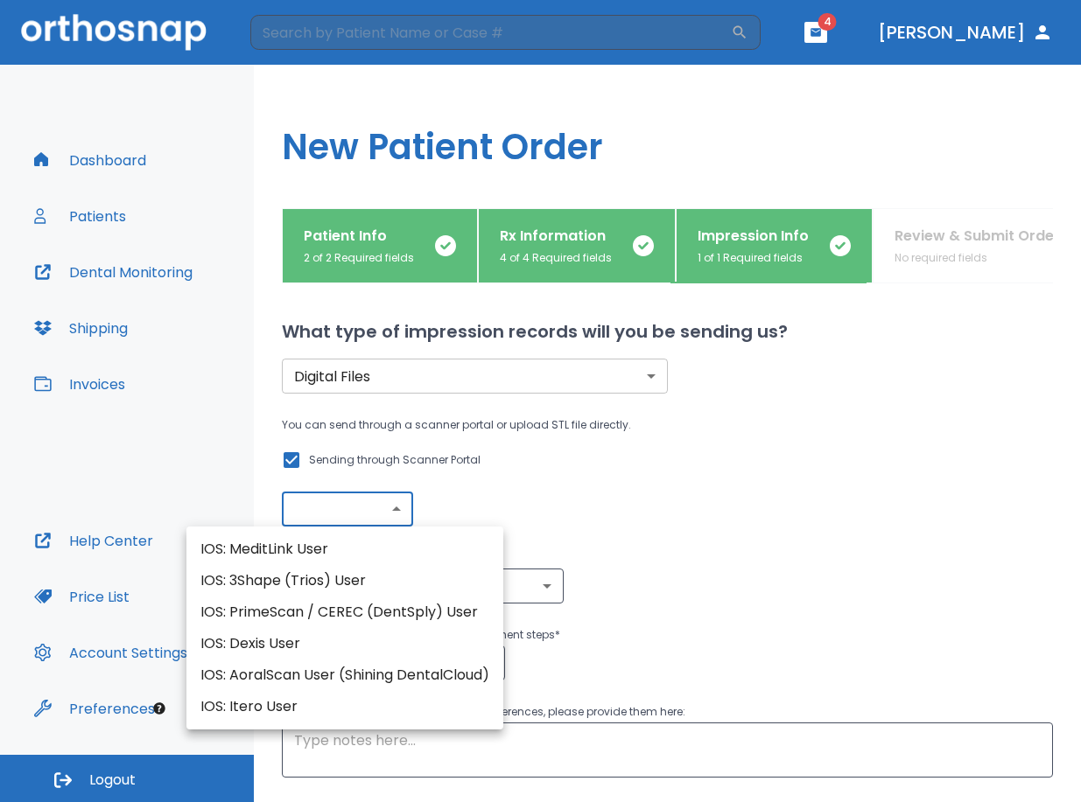
click at [380, 679] on li "IOS: AoralScan User (Shining DentalCloud)" at bounding box center [344, 675] width 317 height 31
type input "IOS: AoralScan User (Shining DentalCloud)"
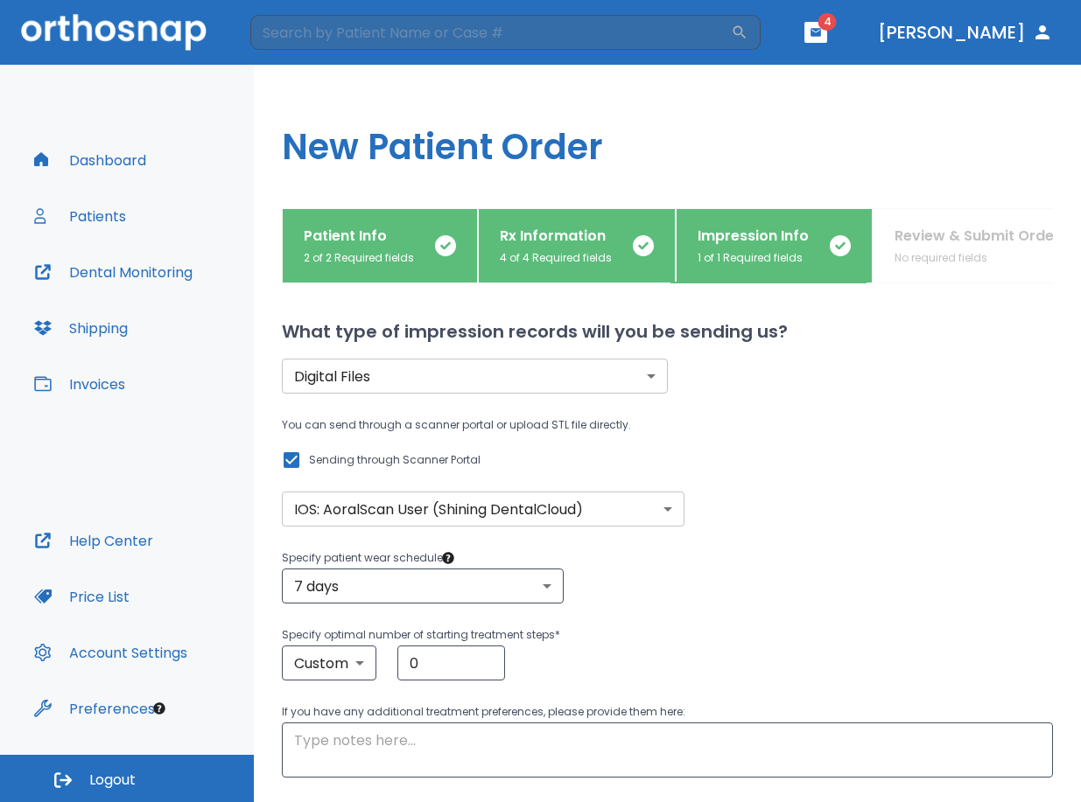
click at [809, 571] on div "7 days 7 ​" at bounding box center [667, 586] width 771 height 35
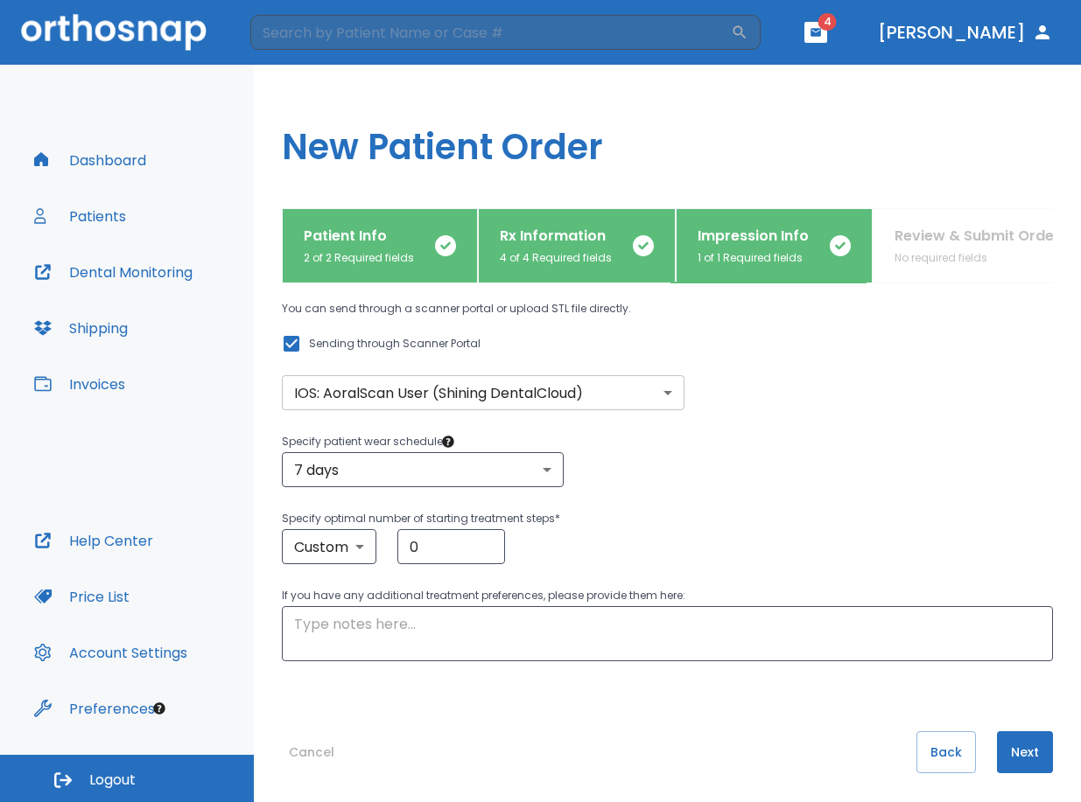
scroll to position [122, 0]
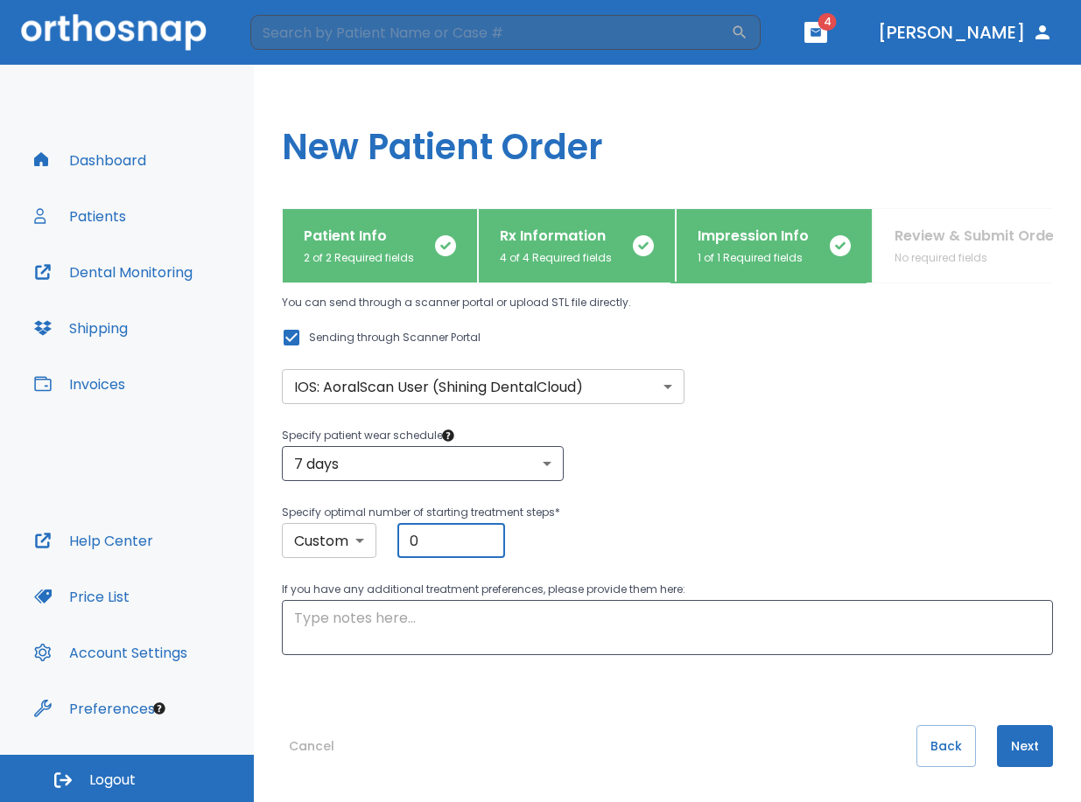
drag, startPoint x: 455, startPoint y: 538, endPoint x: 323, endPoint y: 539, distance: 132.1
click at [323, 539] on div "Custom custom ​ 0 ​" at bounding box center [667, 540] width 771 height 35
type input "5"
click at [570, 647] on textarea at bounding box center [667, 628] width 746 height 40
click at [1007, 754] on button "Next" at bounding box center [1025, 746] width 56 height 42
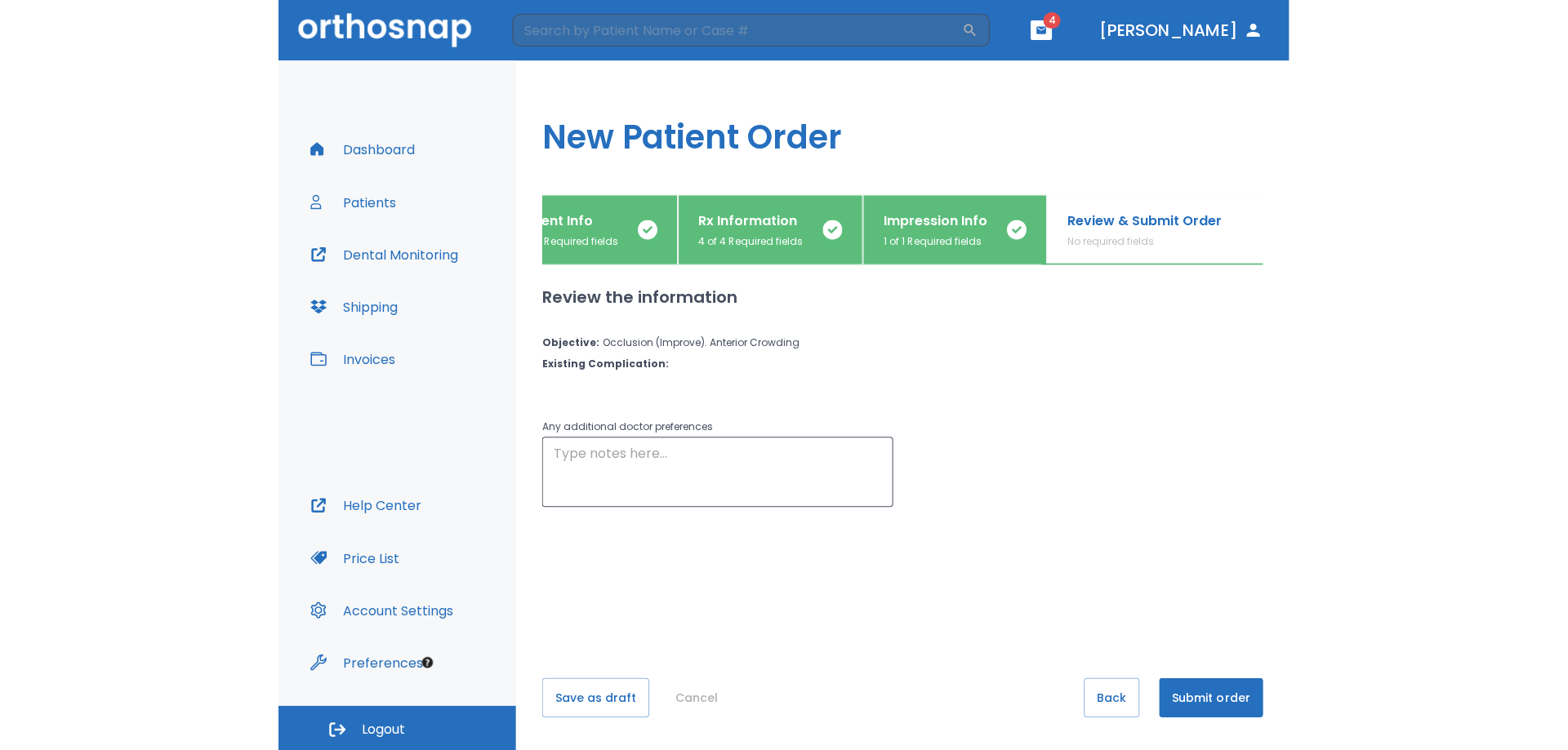
scroll to position [0, 58]
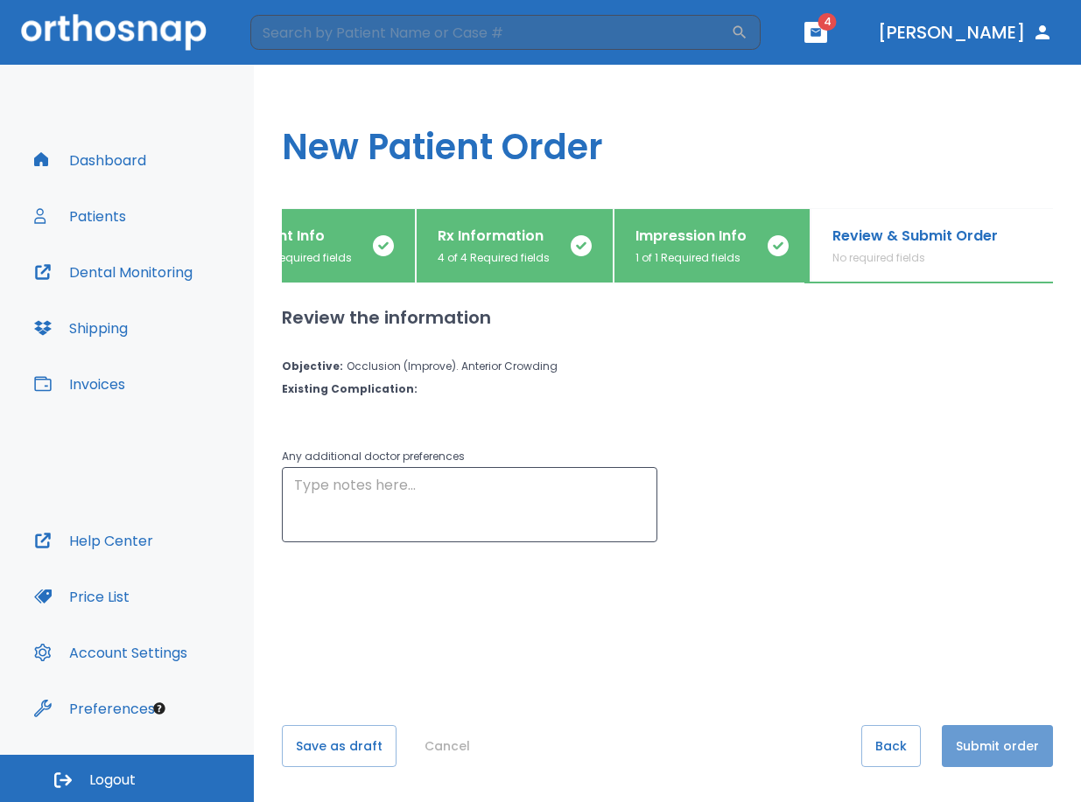
click at [1009, 751] on button "Submit order" at bounding box center [996, 746] width 111 height 42
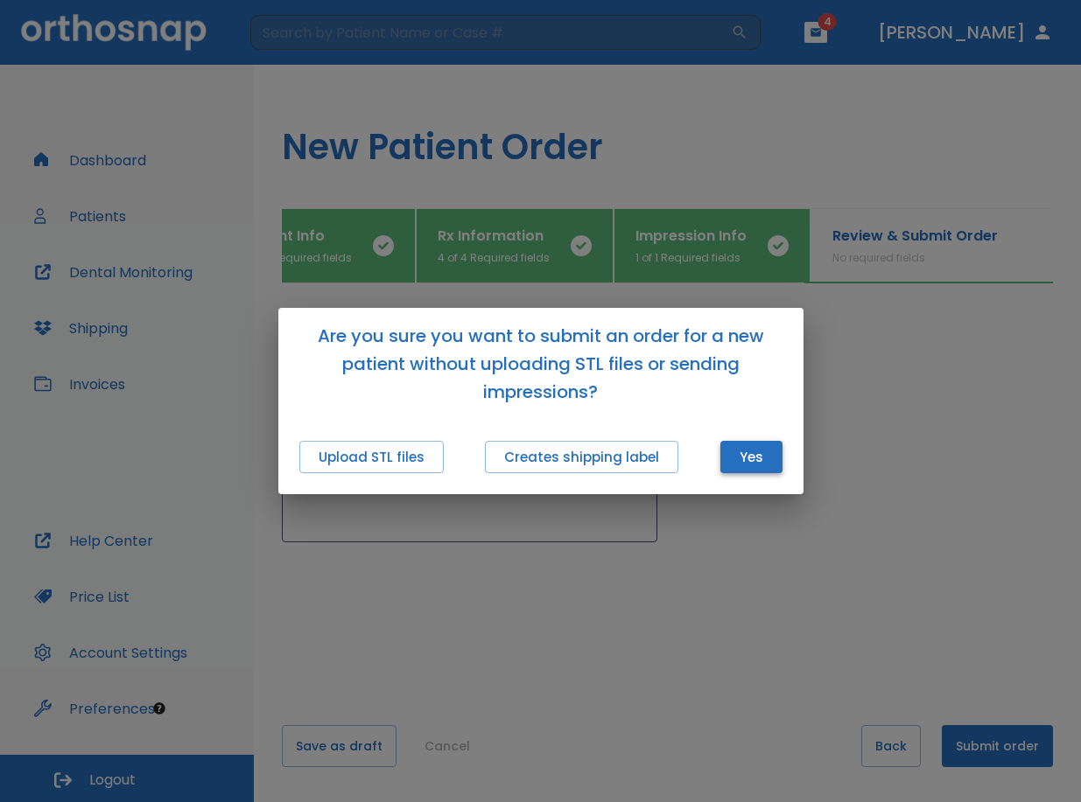
click at [744, 460] on button "Yes" at bounding box center [751, 457] width 62 height 32
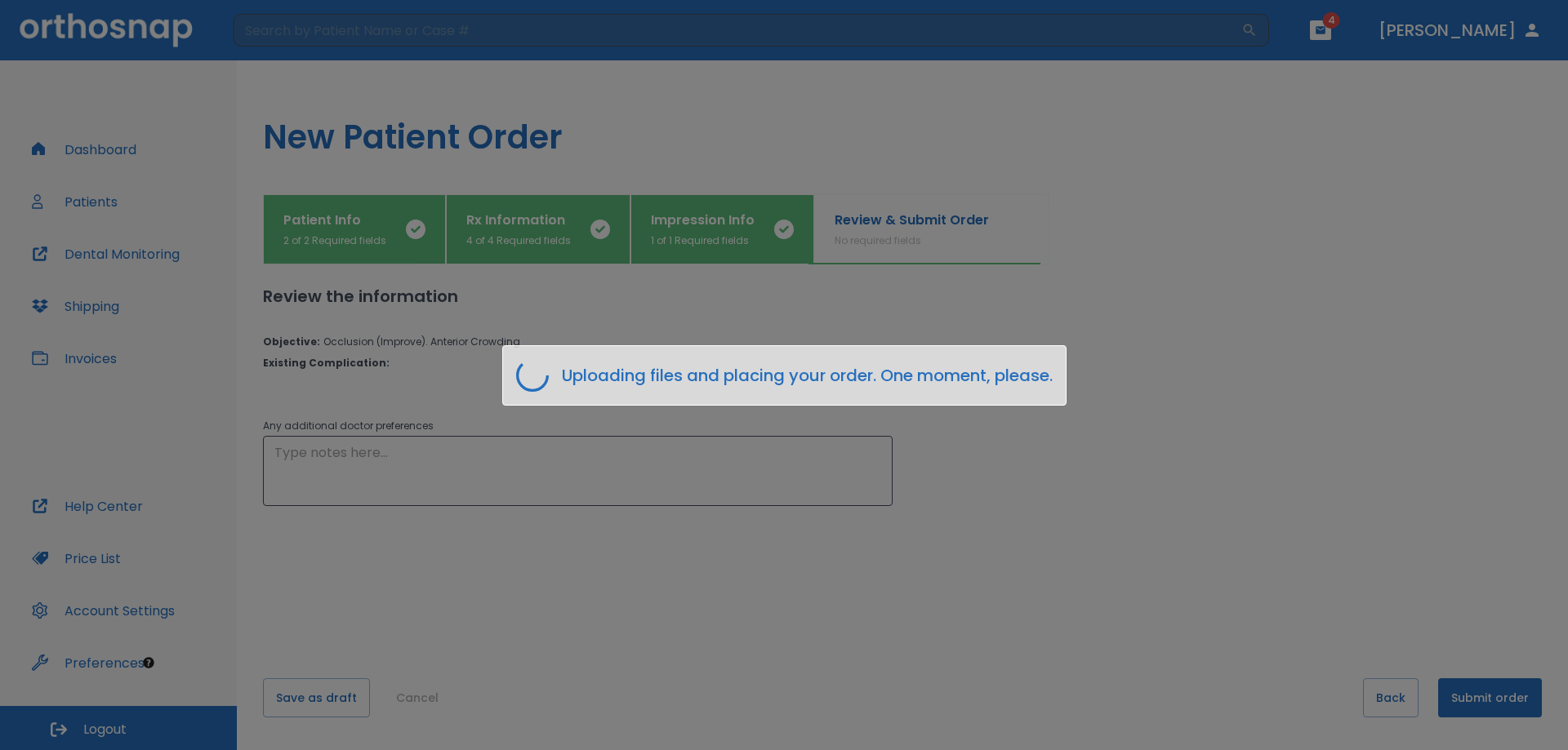
scroll to position [0, 0]
click at [1183, 292] on div "Uploading files and placing your order. One moment, please." at bounding box center [784, 375] width 1568 height 750
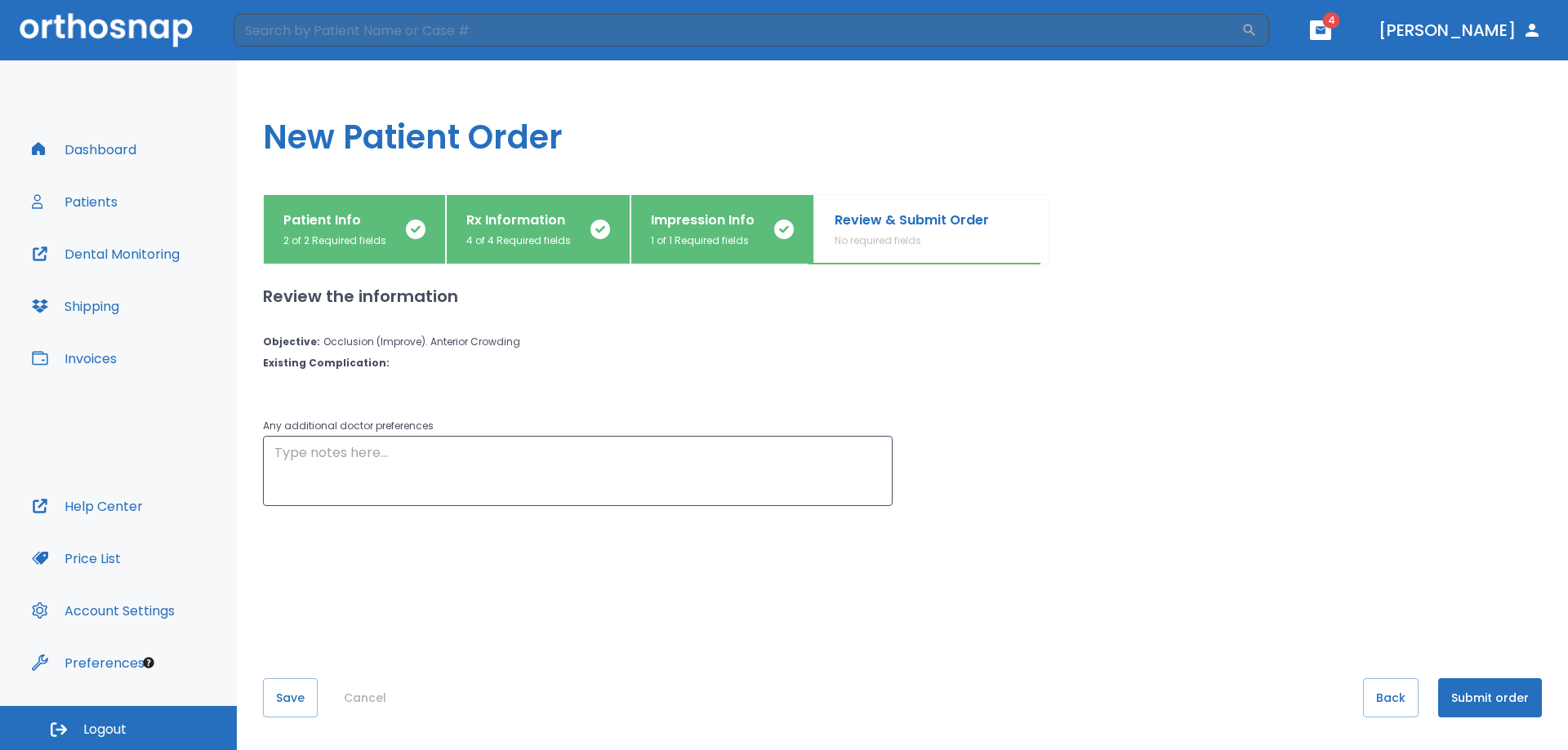
click at [1469, 699] on button "Submit order" at bounding box center [1490, 698] width 104 height 39
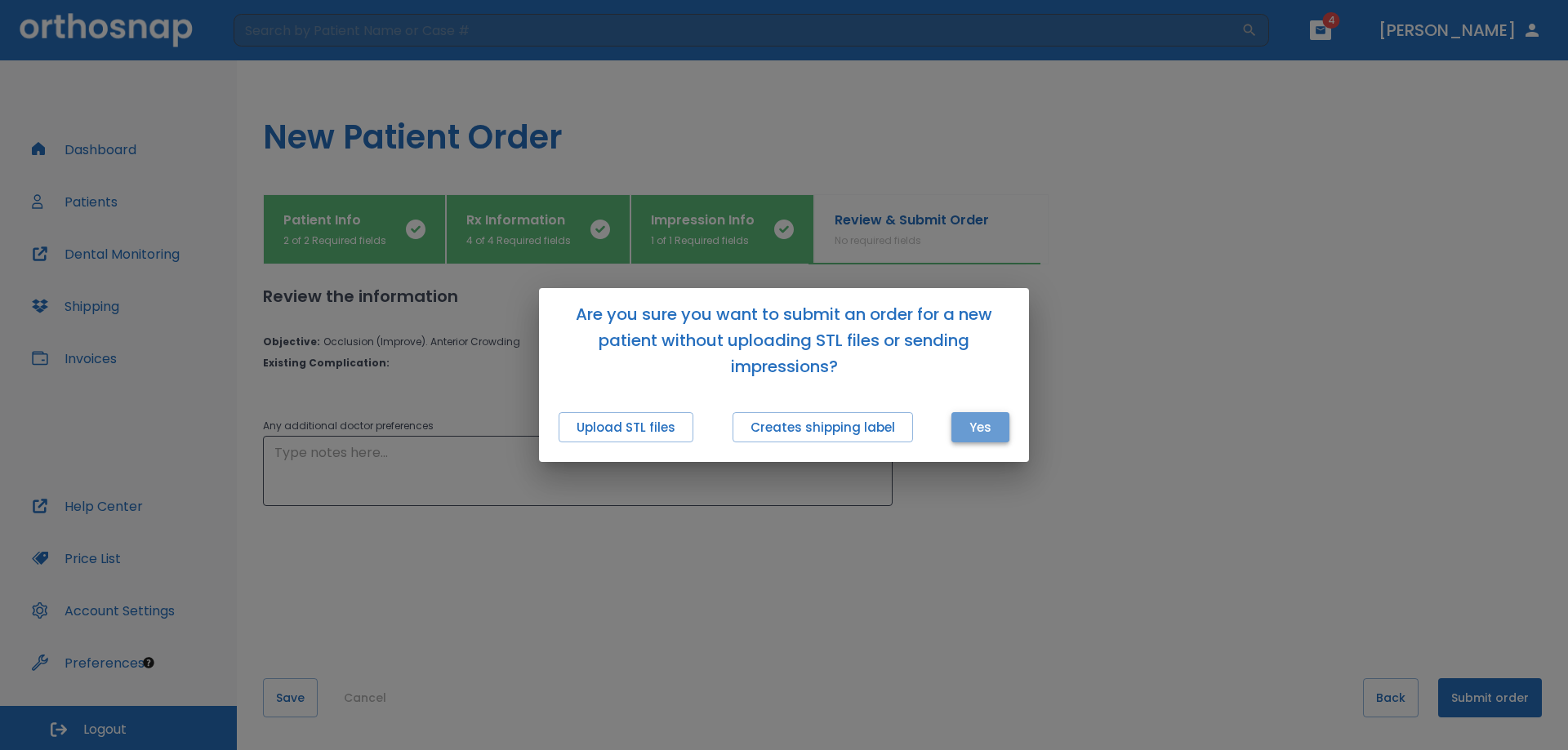
click at [983, 426] on button "Yes" at bounding box center [980, 427] width 58 height 30
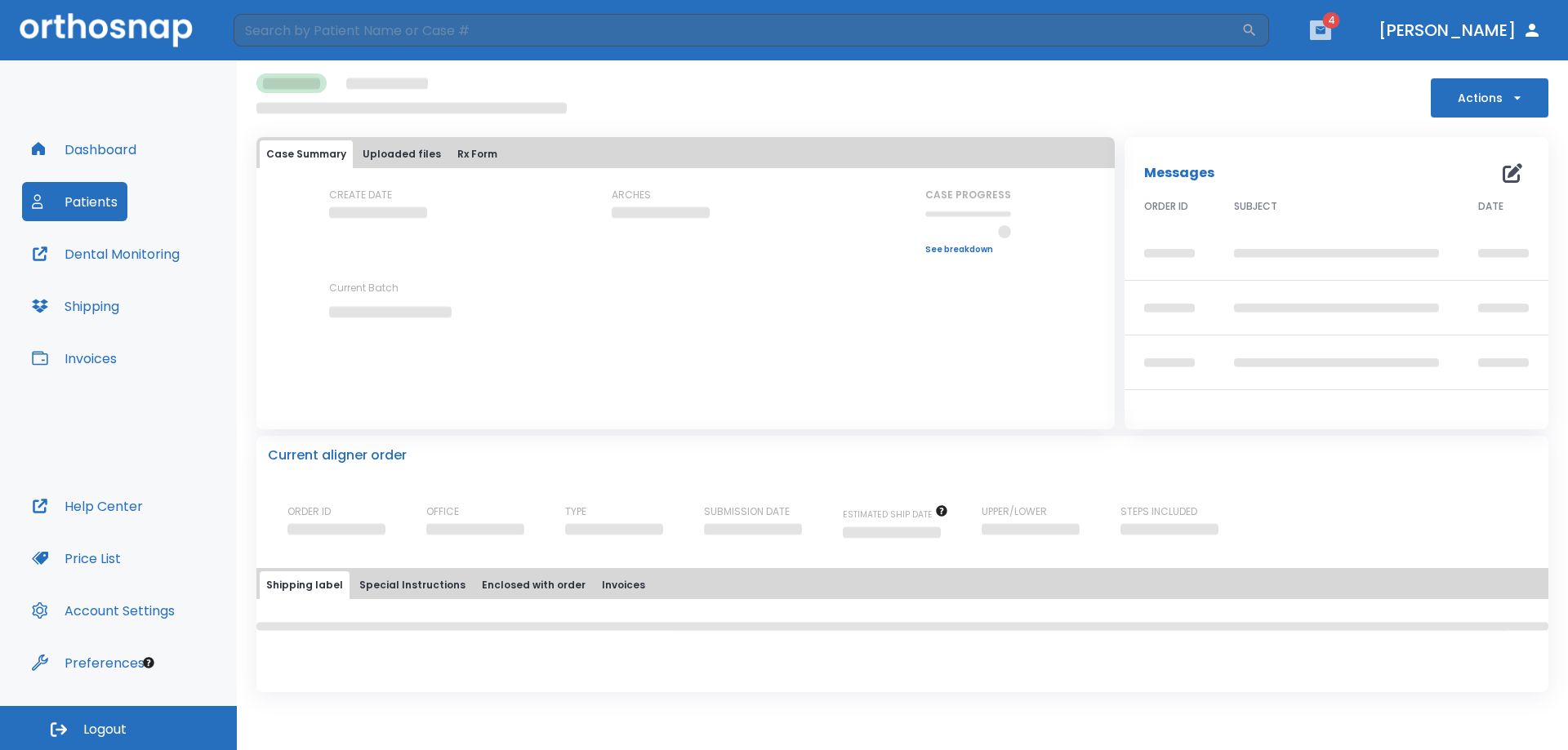
click at [1326, 35] on icon "button" at bounding box center [1321, 30] width 11 height 11
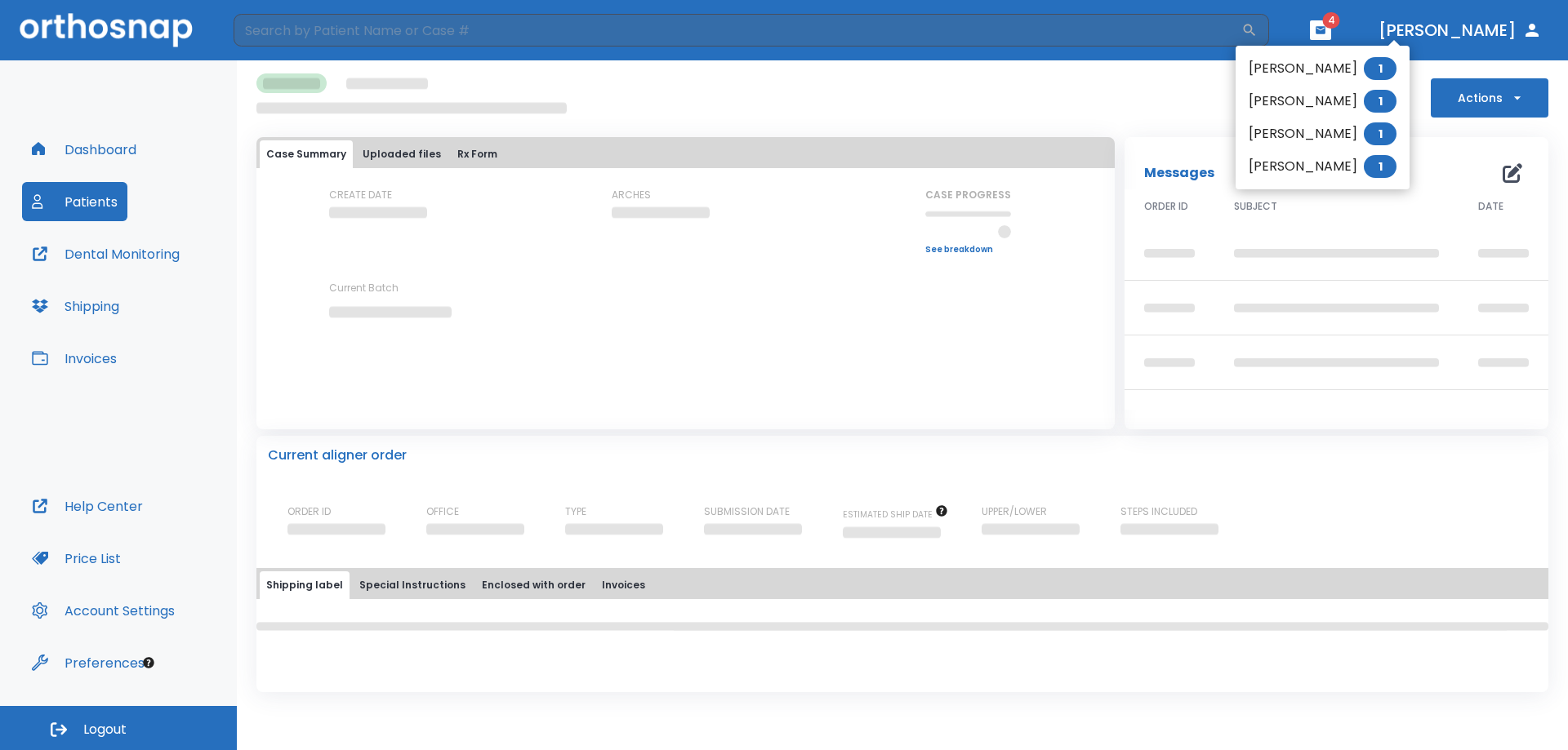
click at [1294, 75] on li "[PERSON_NAME] 1" at bounding box center [1323, 68] width 174 height 33
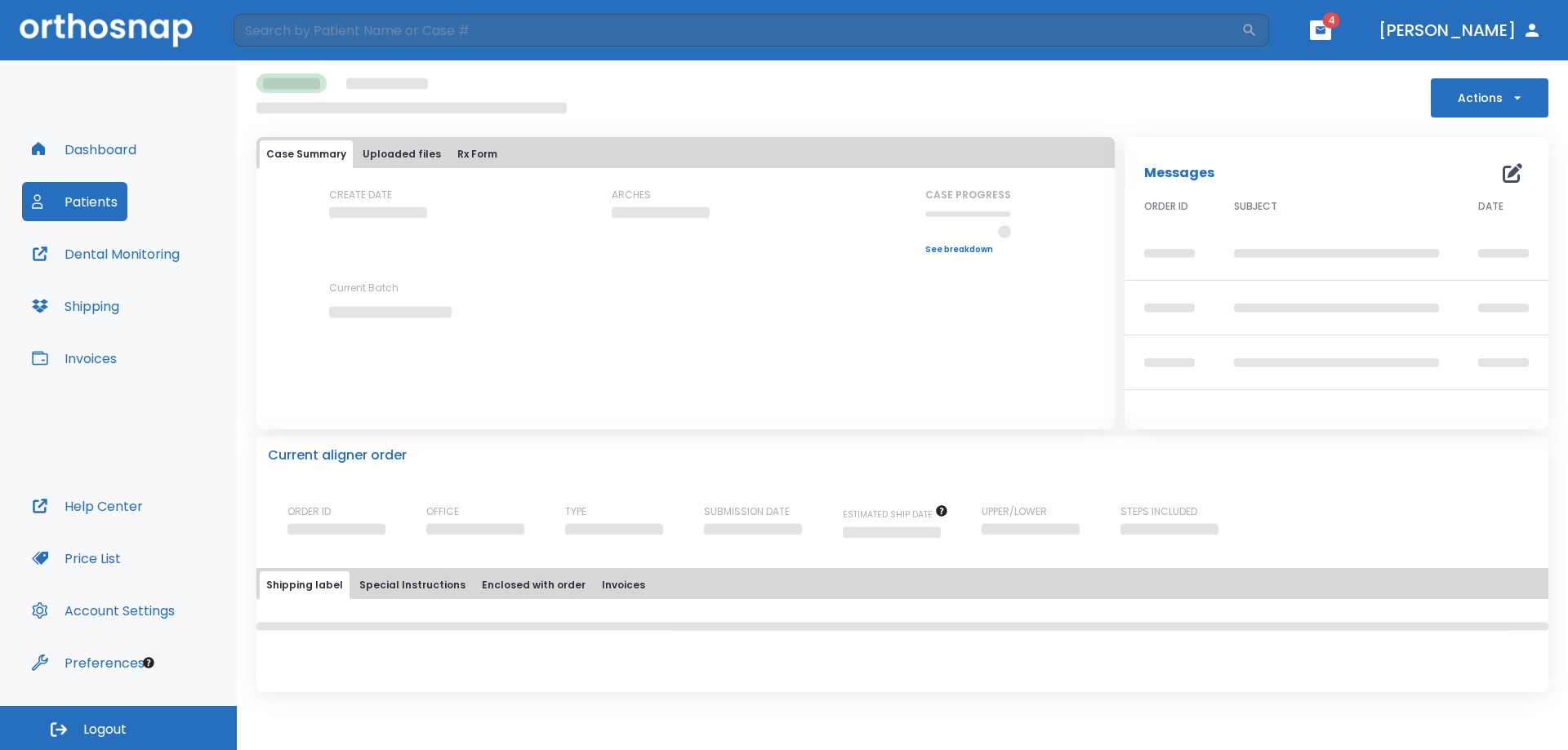
click at [1392, 10] on header "​ 4 [PERSON_NAME]" at bounding box center [784, 30] width 1568 height 61
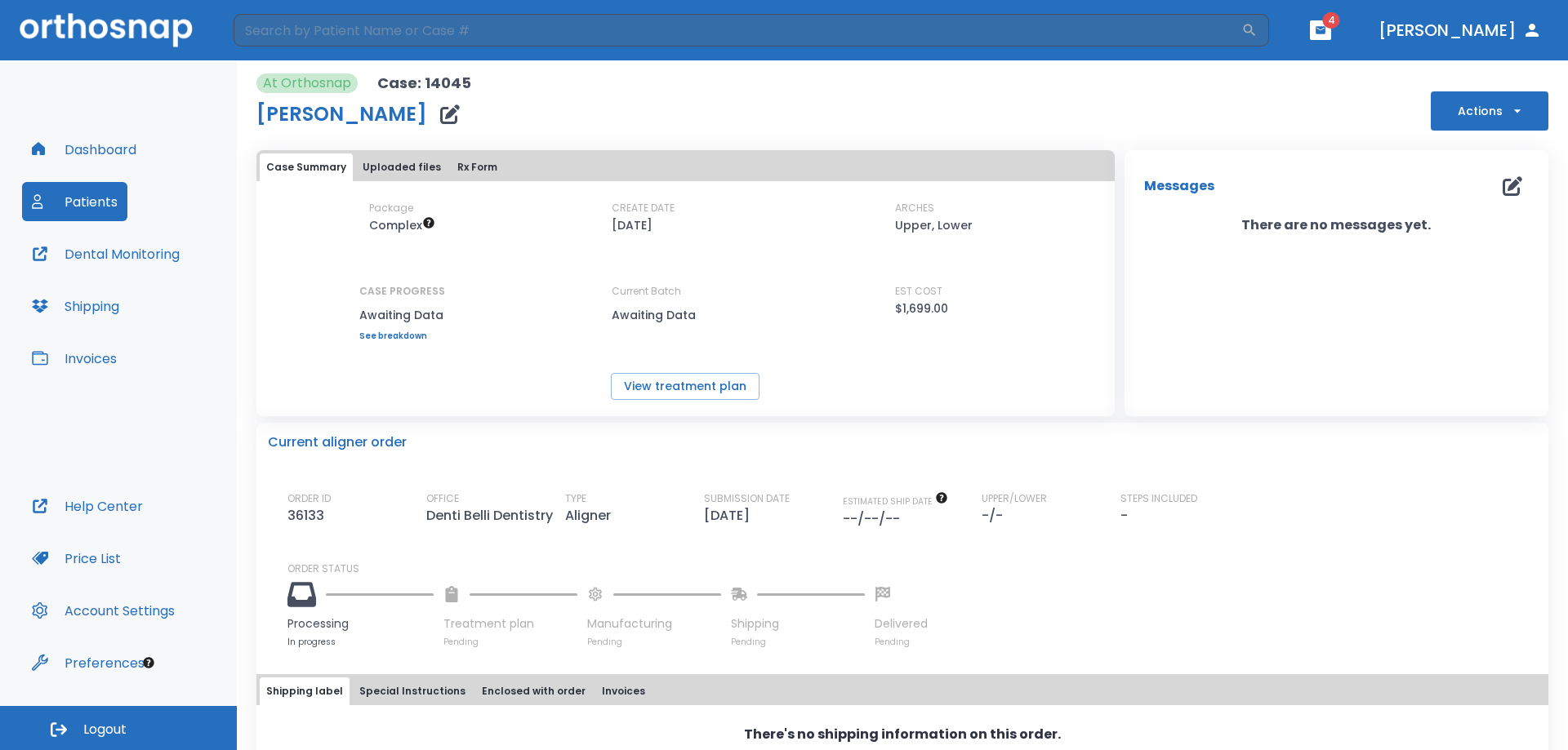
click at [1325, 33] on icon "button" at bounding box center [1321, 30] width 9 height 7
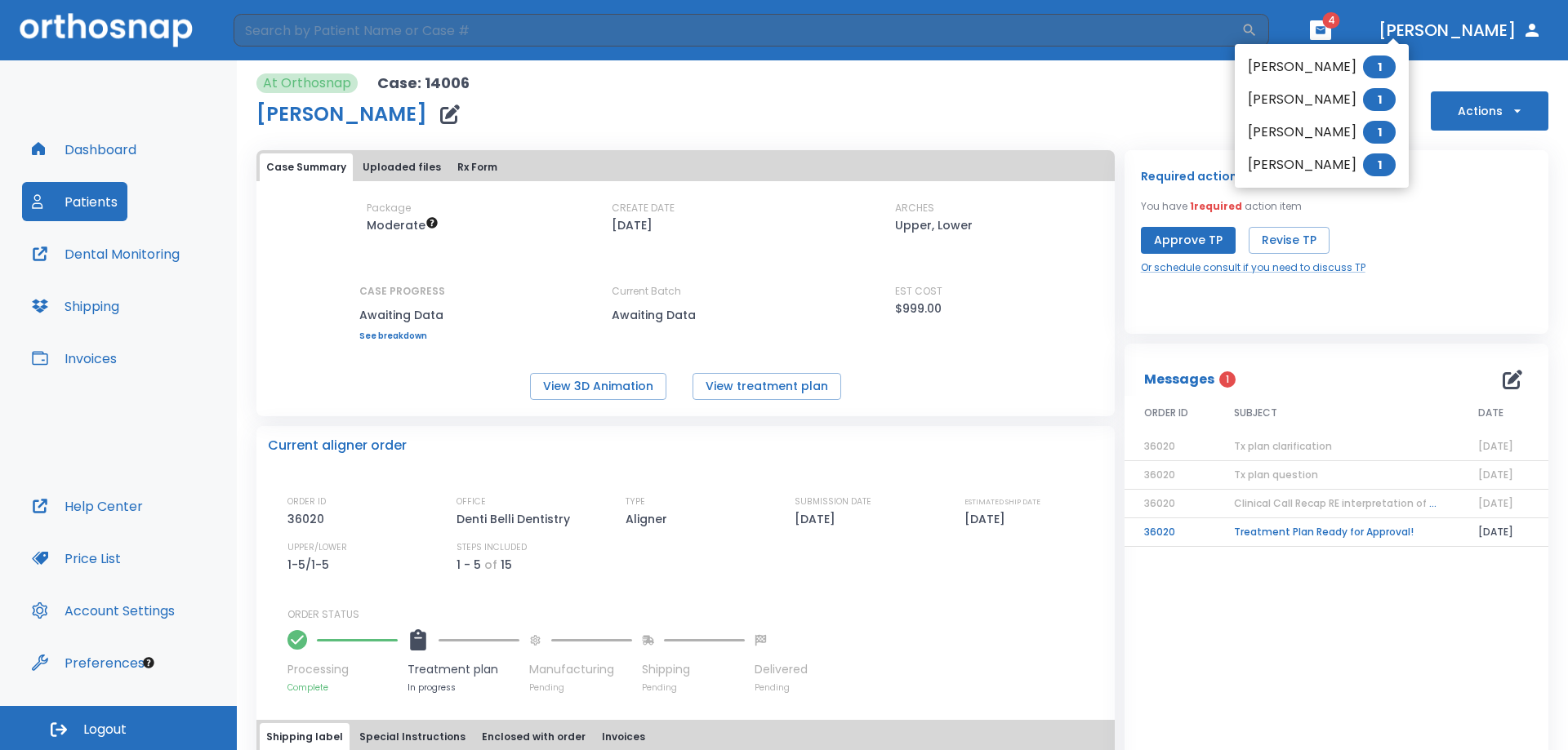
click at [1309, 535] on div at bounding box center [784, 375] width 1568 height 750
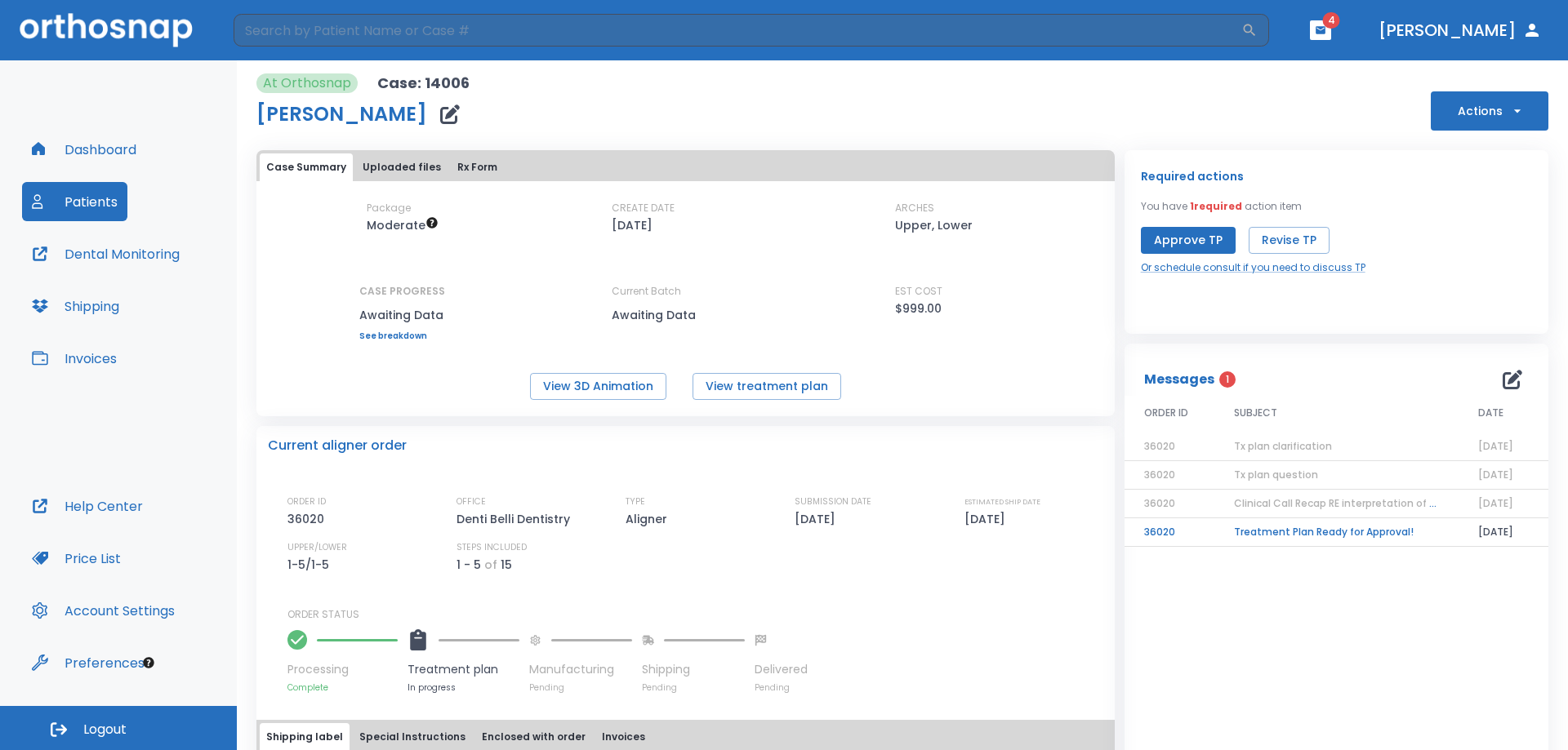
click at [1267, 533] on td "Treatment Plan Ready for Approval!" at bounding box center [1337, 533] width 245 height 29
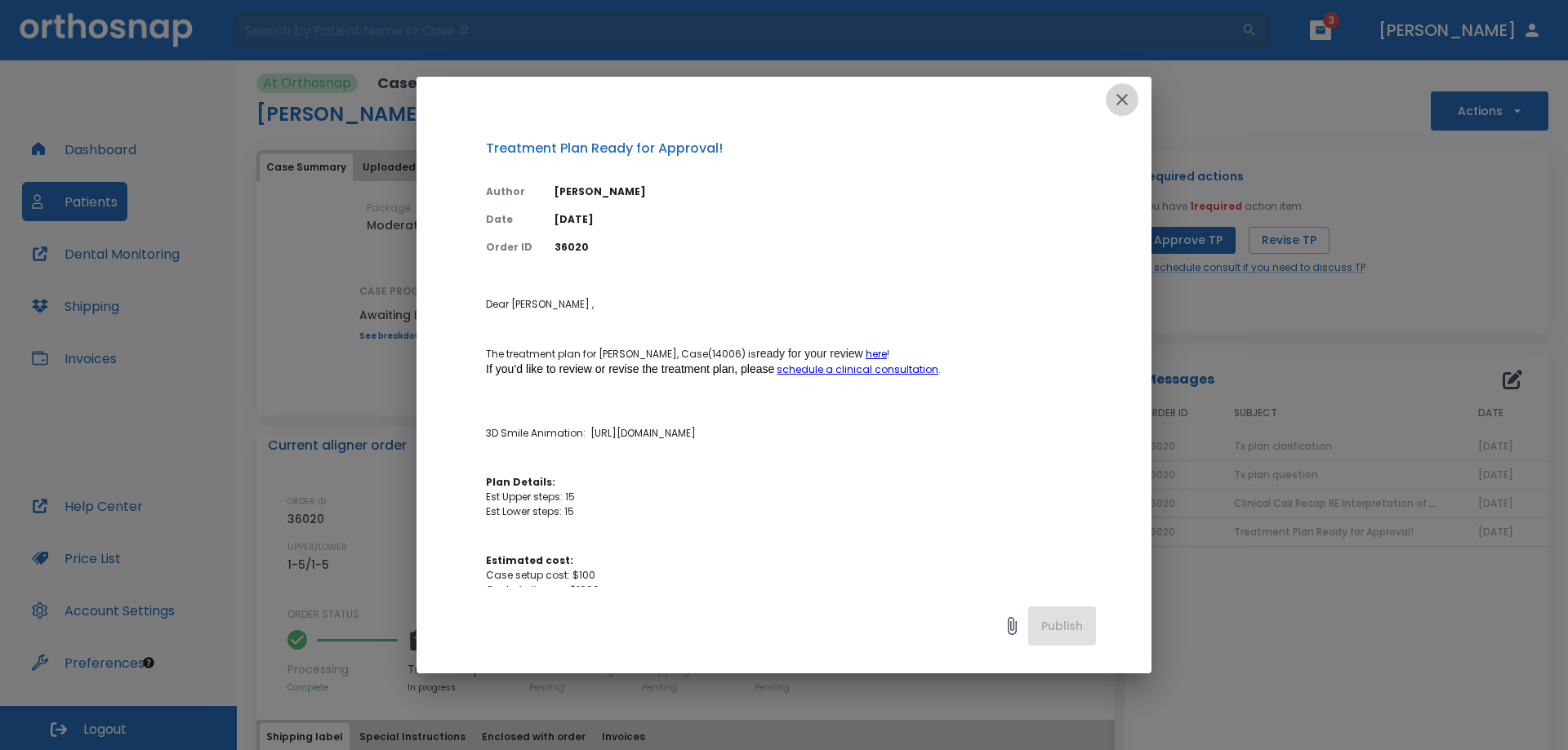
click at [1122, 100] on icon "button" at bounding box center [1122, 100] width 11 height 11
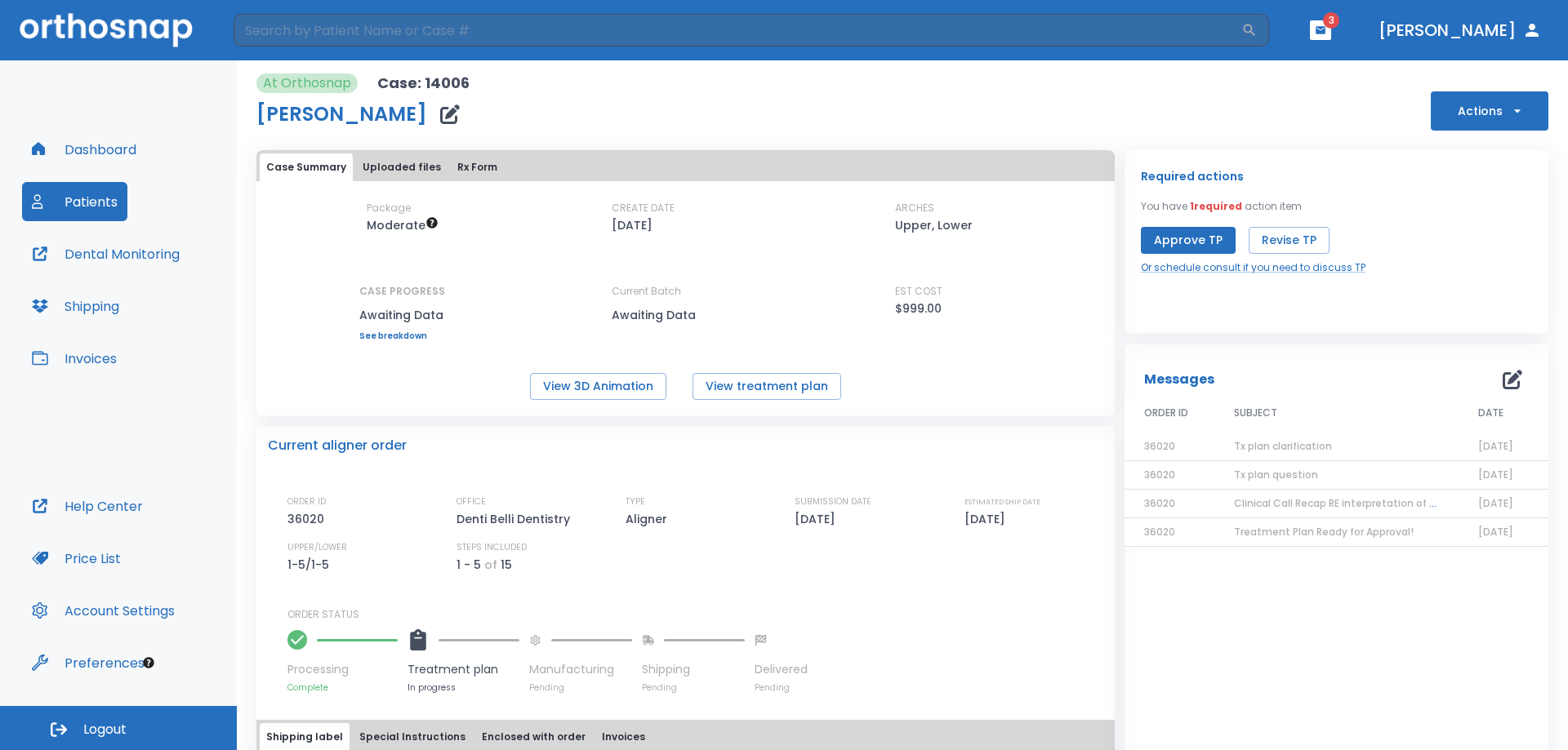
click at [1294, 452] on span "Tx plan clarification" at bounding box center [1282, 446] width 98 height 14
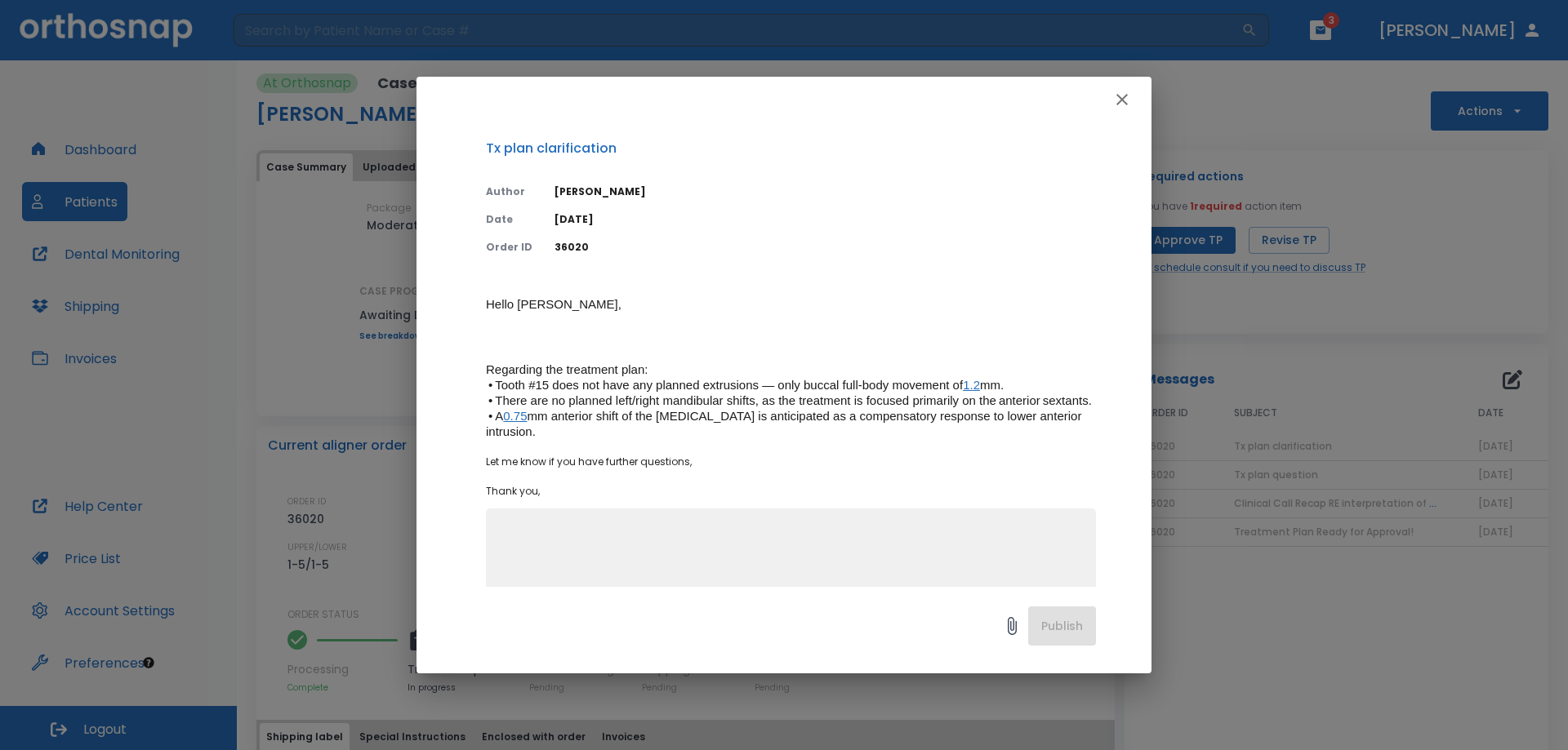
click at [1127, 102] on icon "button" at bounding box center [1122, 99] width 20 height 20
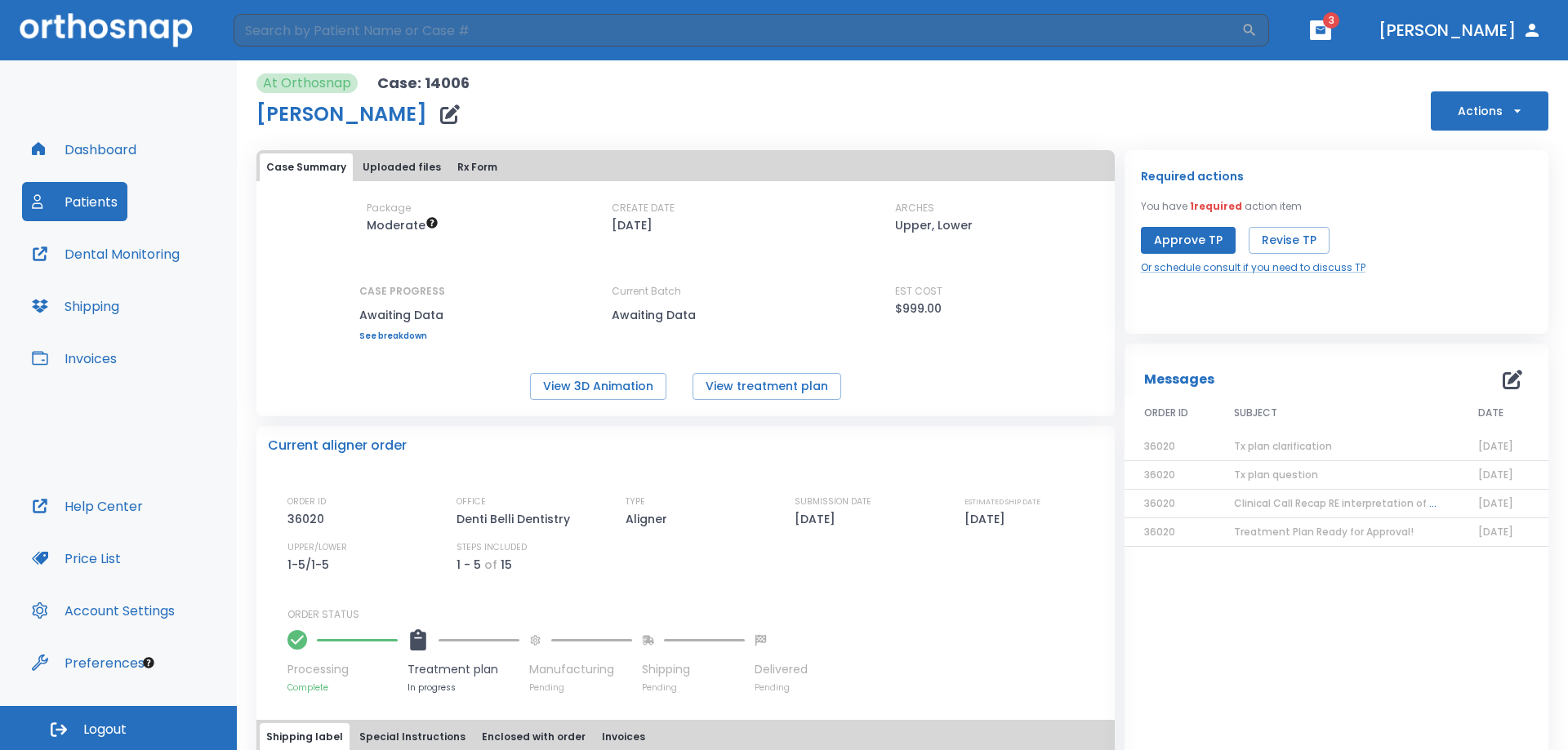
click at [1326, 29] on icon "button" at bounding box center [1321, 30] width 11 height 11
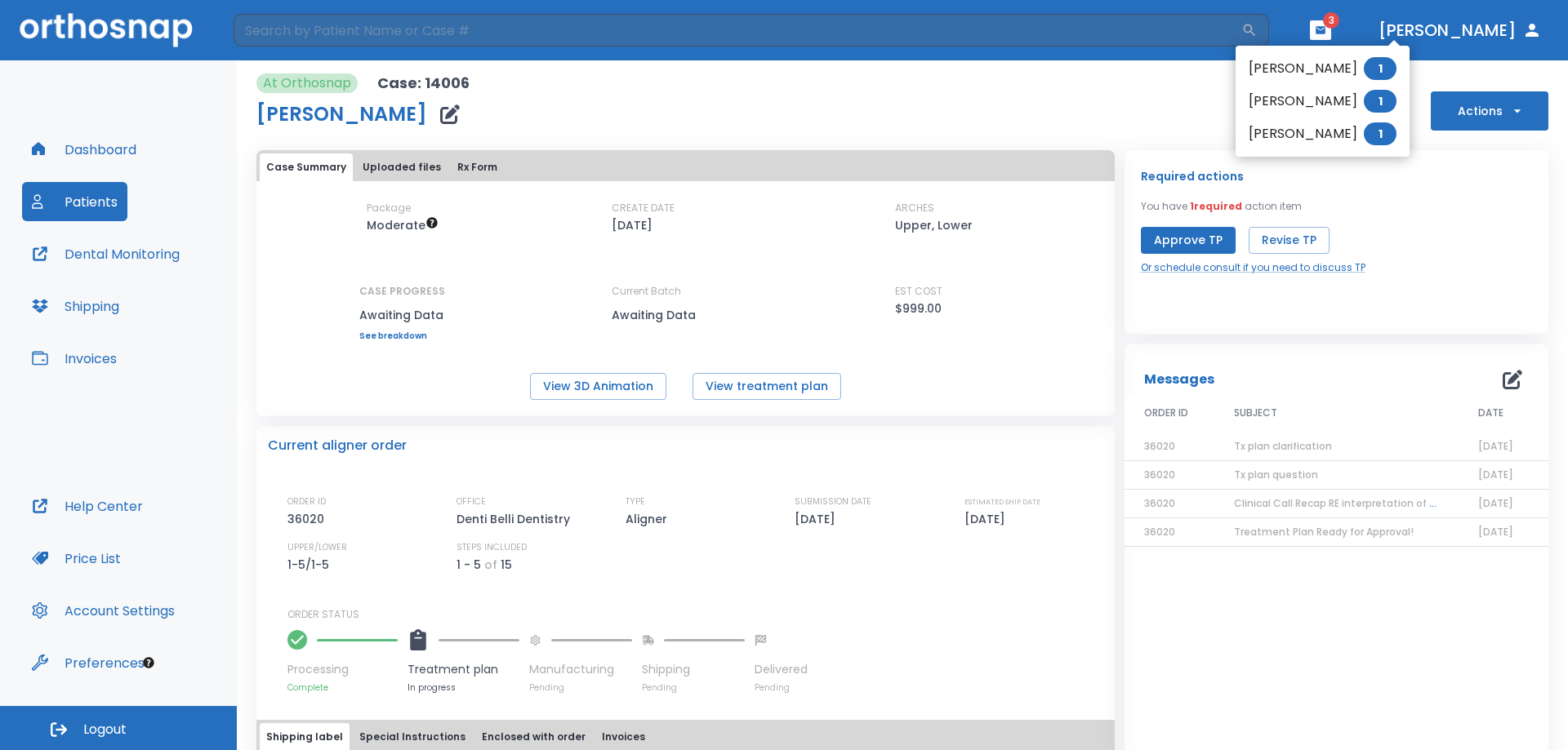
click at [1294, 105] on li "[PERSON_NAME] 1" at bounding box center [1323, 101] width 174 height 33
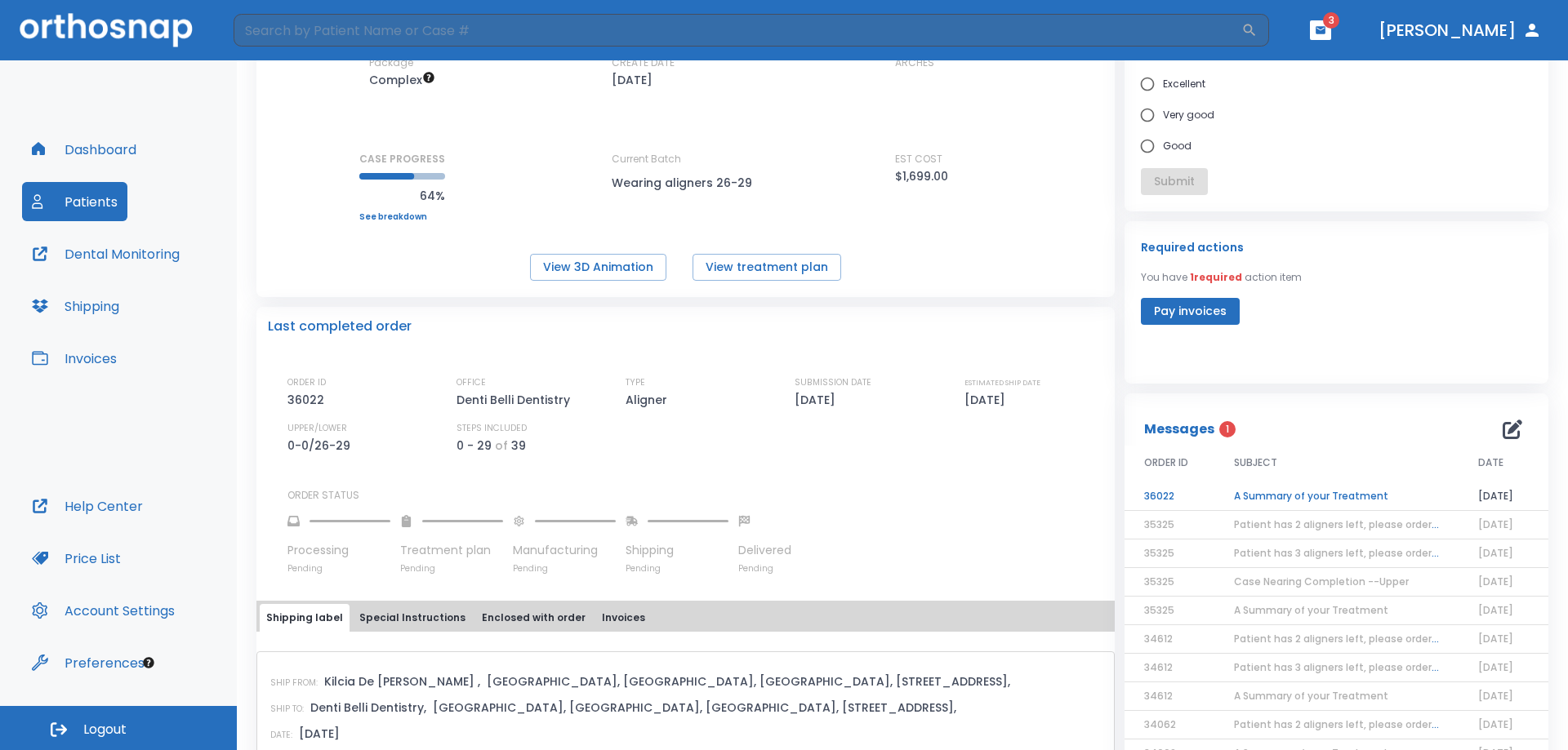
scroll to position [163, 0]
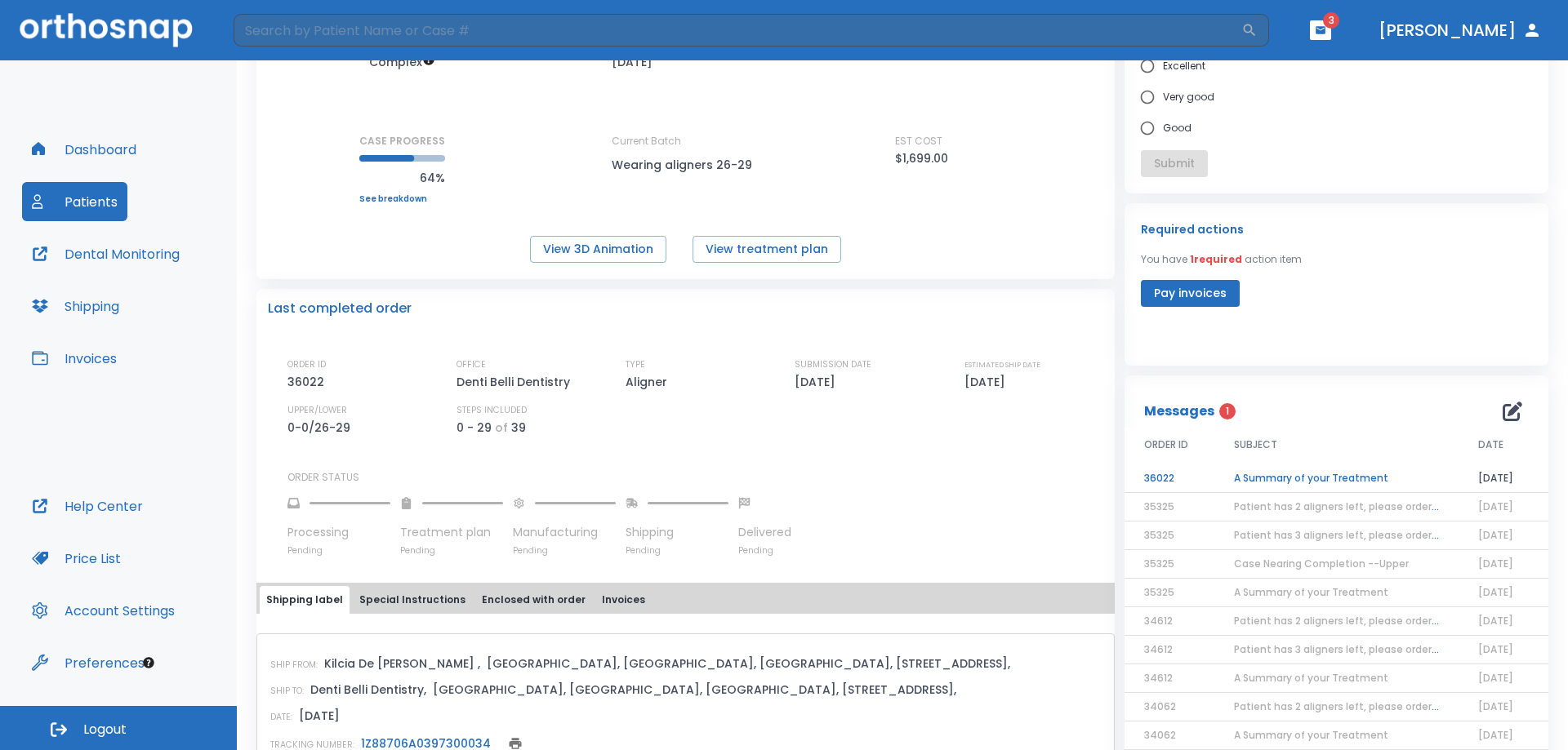
click at [1301, 475] on td "A Summary of your Treatment" at bounding box center [1337, 479] width 245 height 29
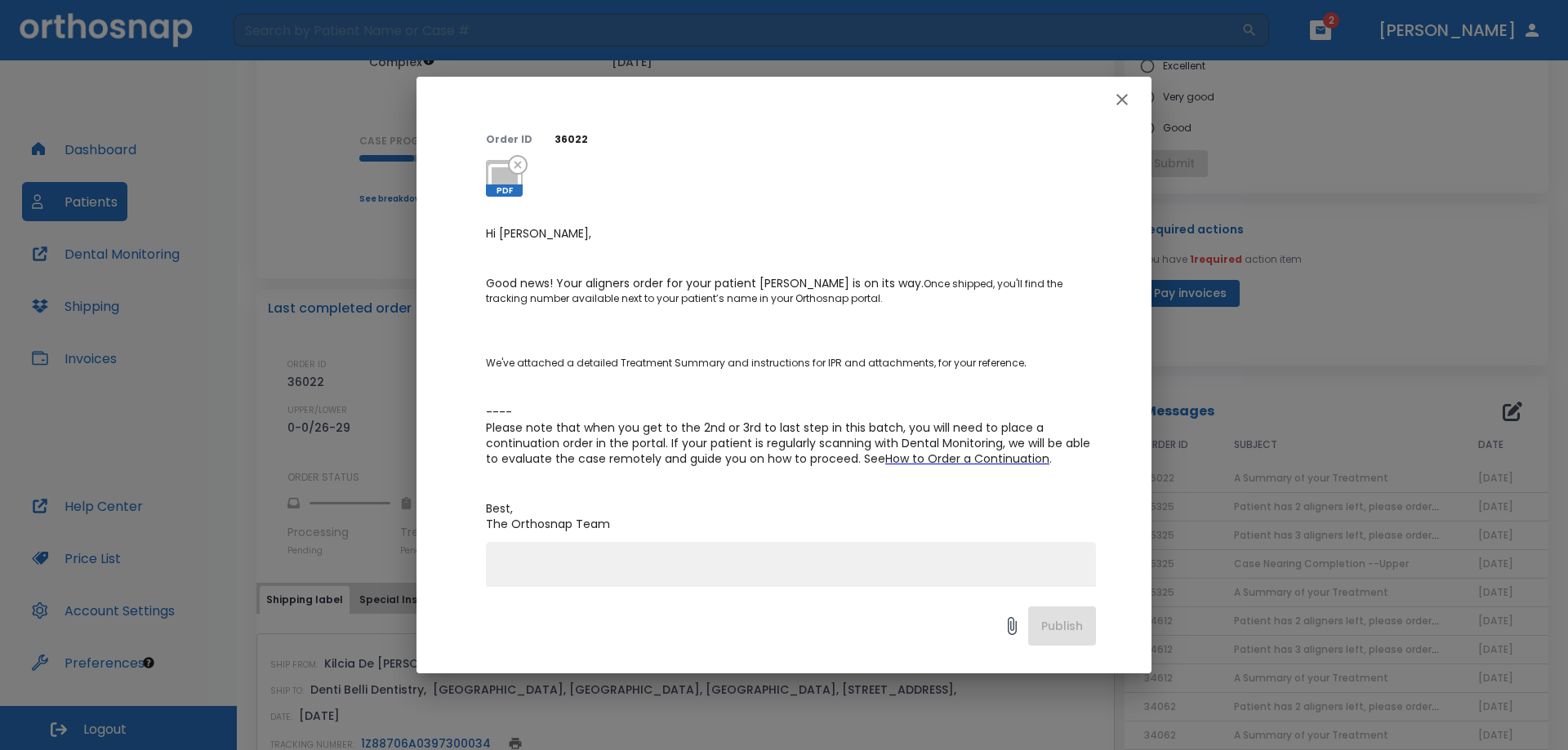
scroll to position [0, 0]
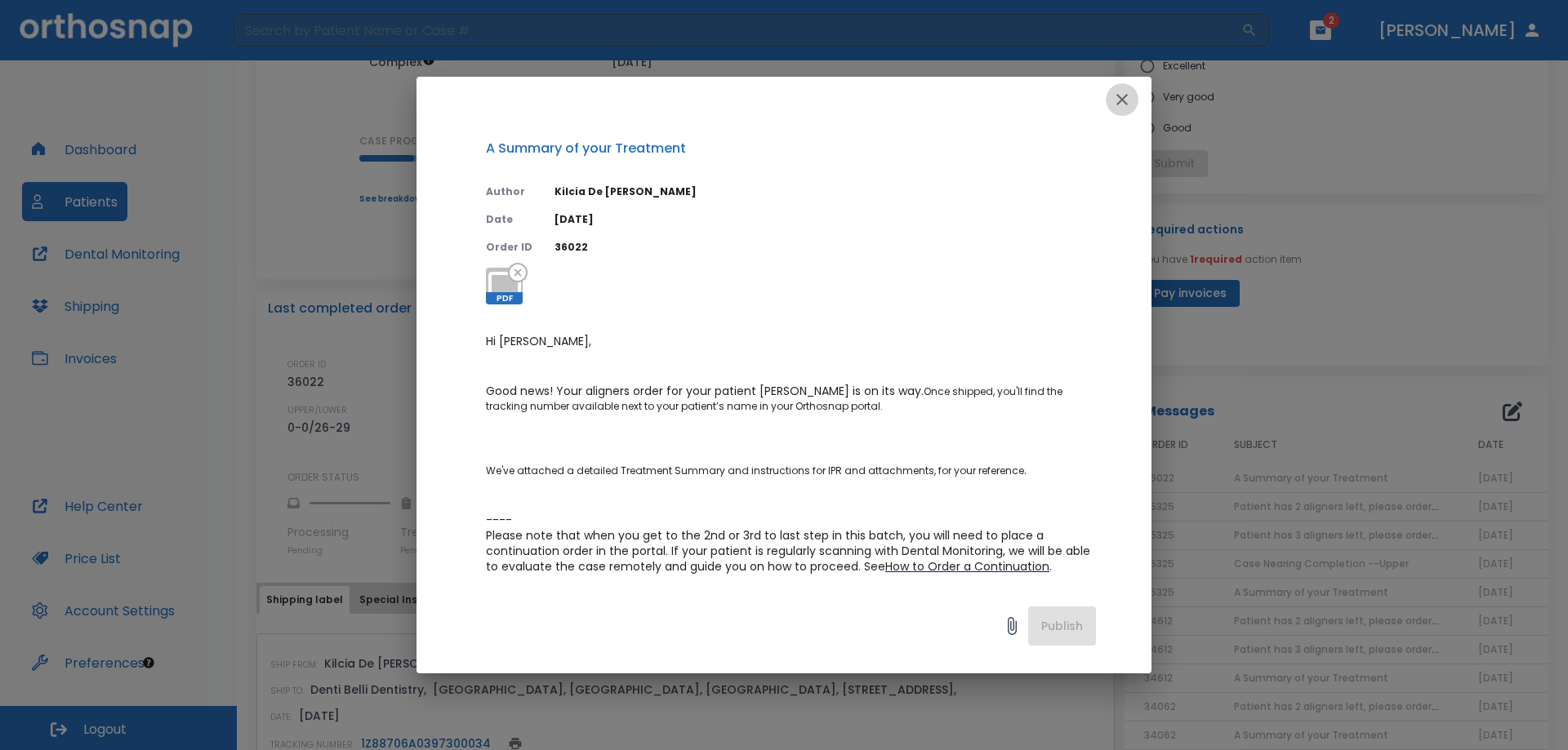
click at [1118, 103] on icon "button" at bounding box center [1122, 100] width 11 height 11
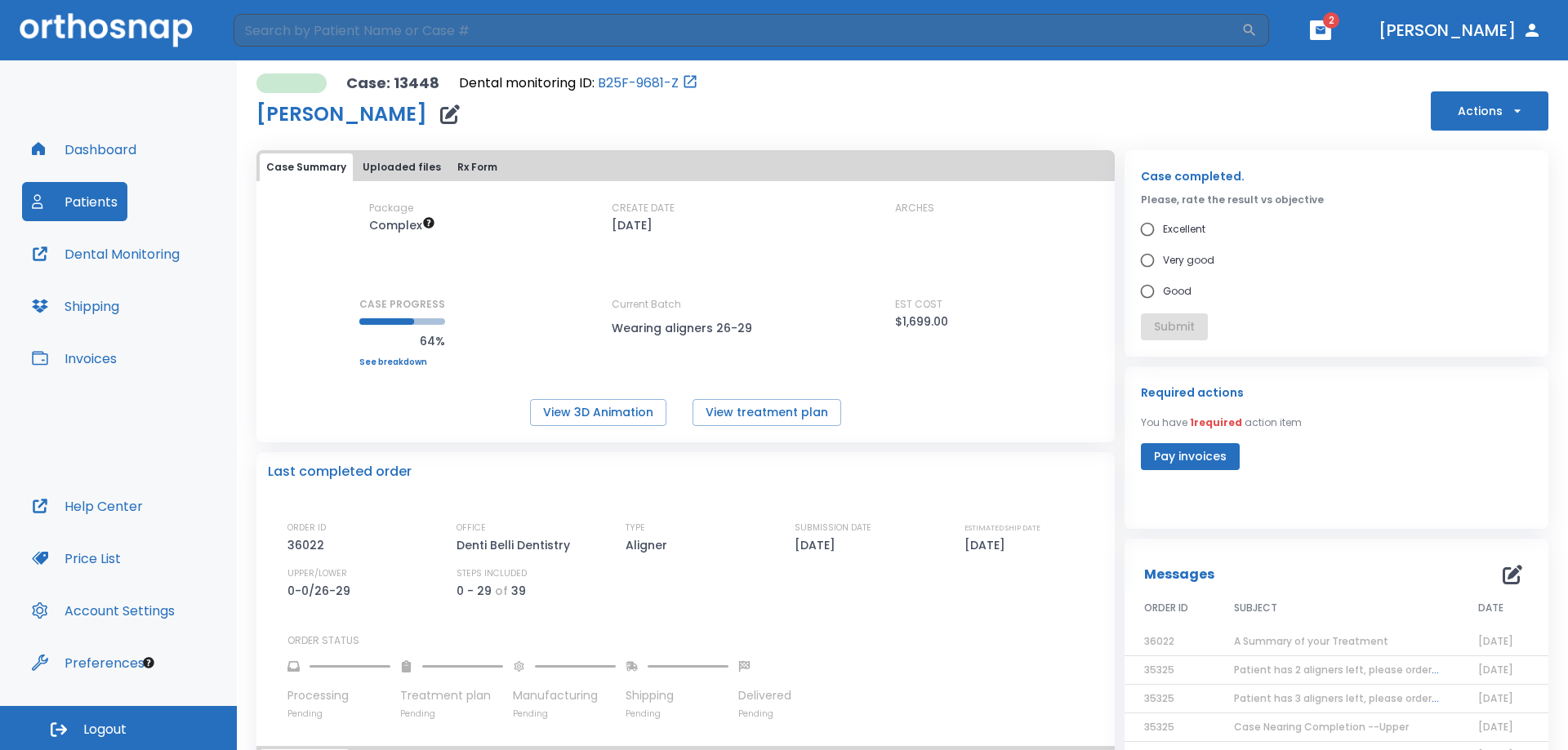
click at [968, 106] on div "Case: 13448 Dental monitoring ID: B25F-9681-Z [PERSON_NAME] Actions" at bounding box center [903, 102] width 1292 height 57
